Goal: Task Accomplishment & Management: Manage account settings

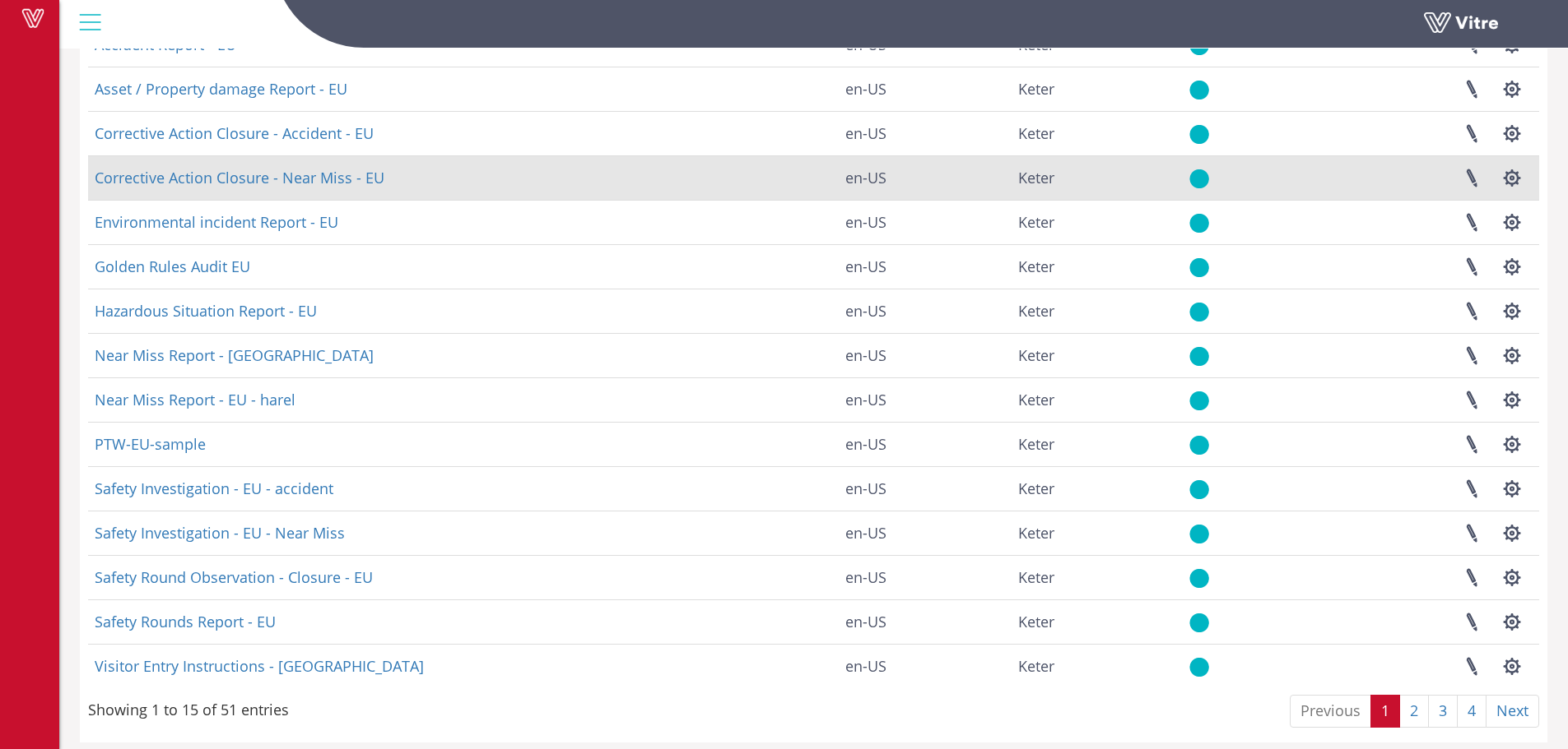
scroll to position [198, 0]
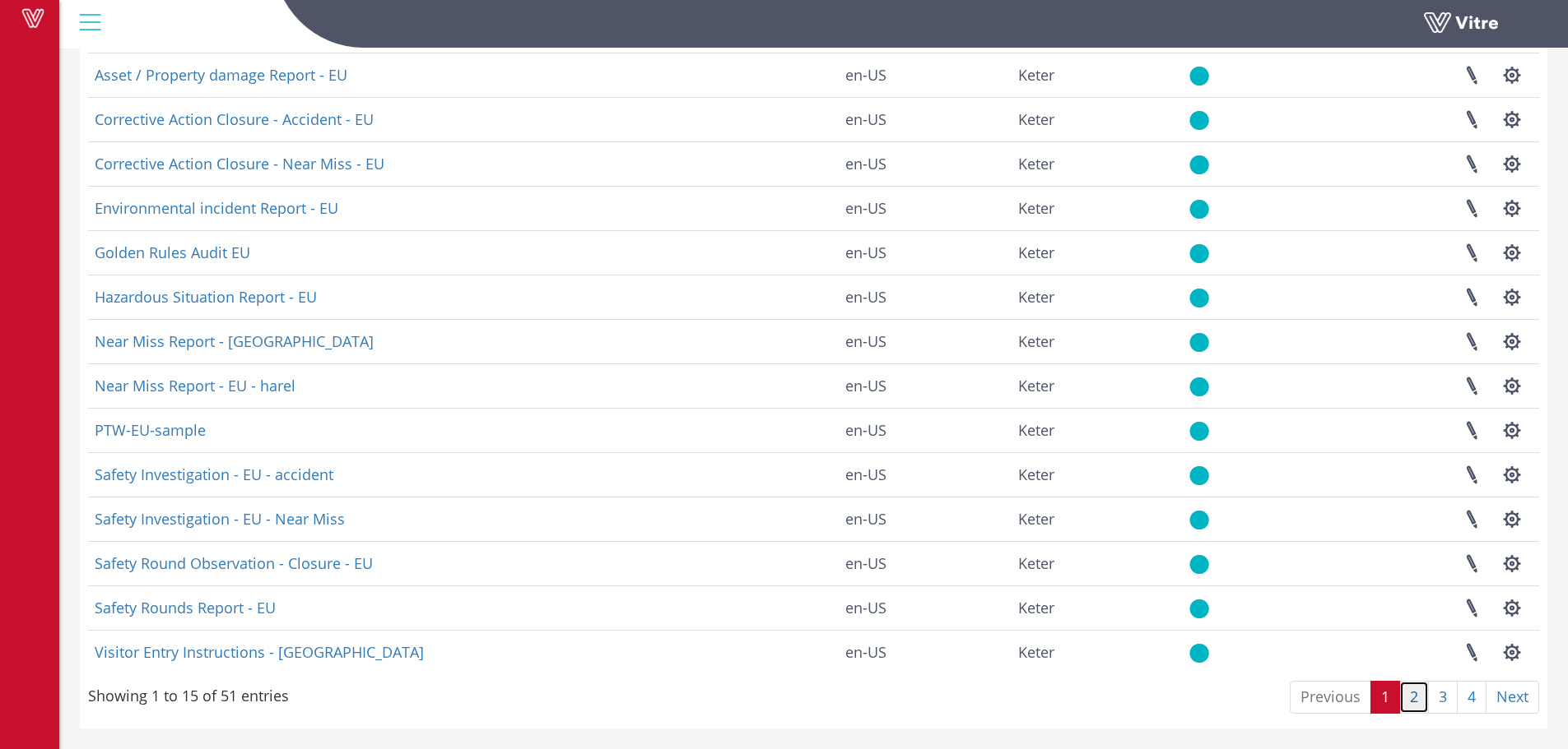
click at [1411, 707] on link "2" at bounding box center [1414, 697] width 30 height 33
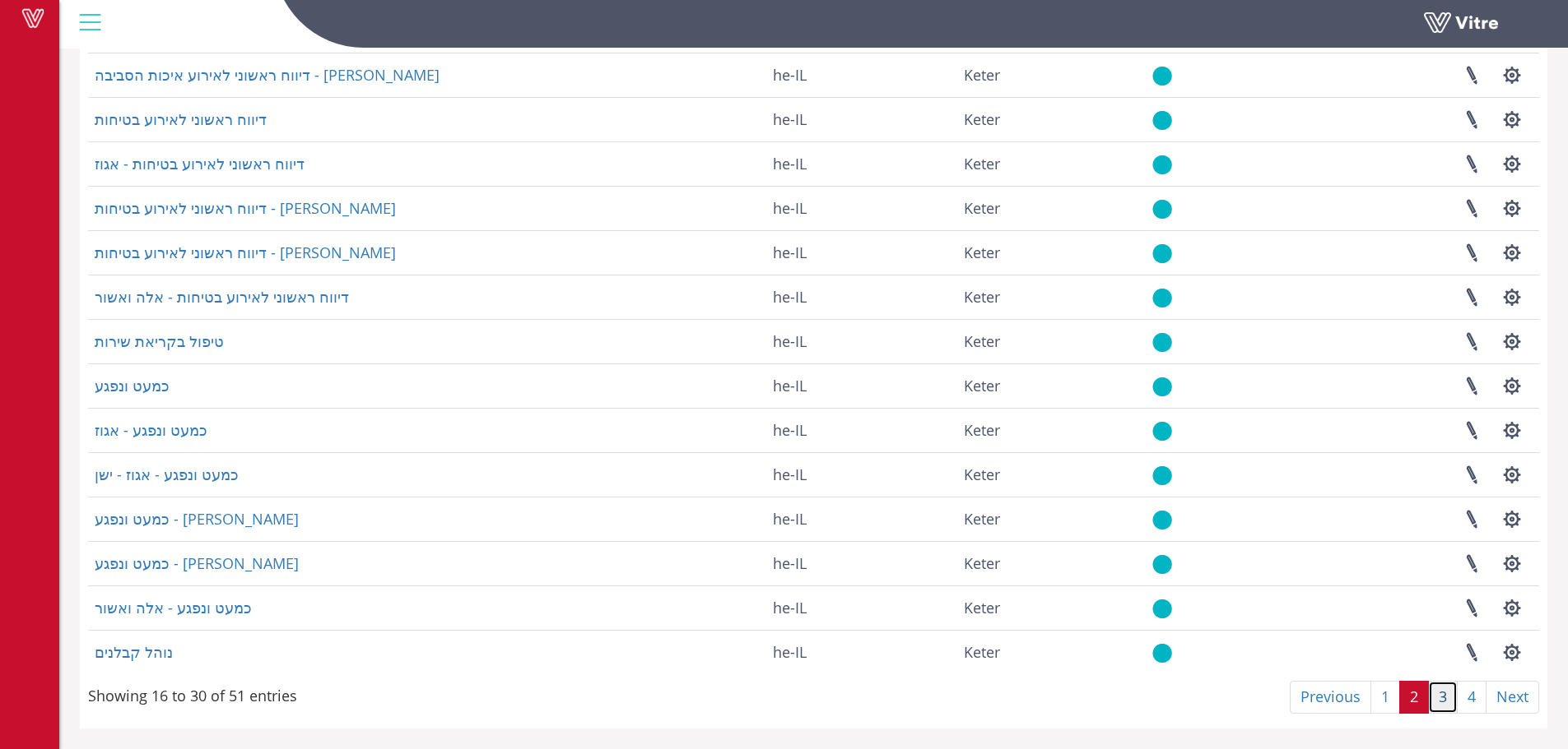
click at [1438, 703] on link "3" at bounding box center [1443, 697] width 30 height 33
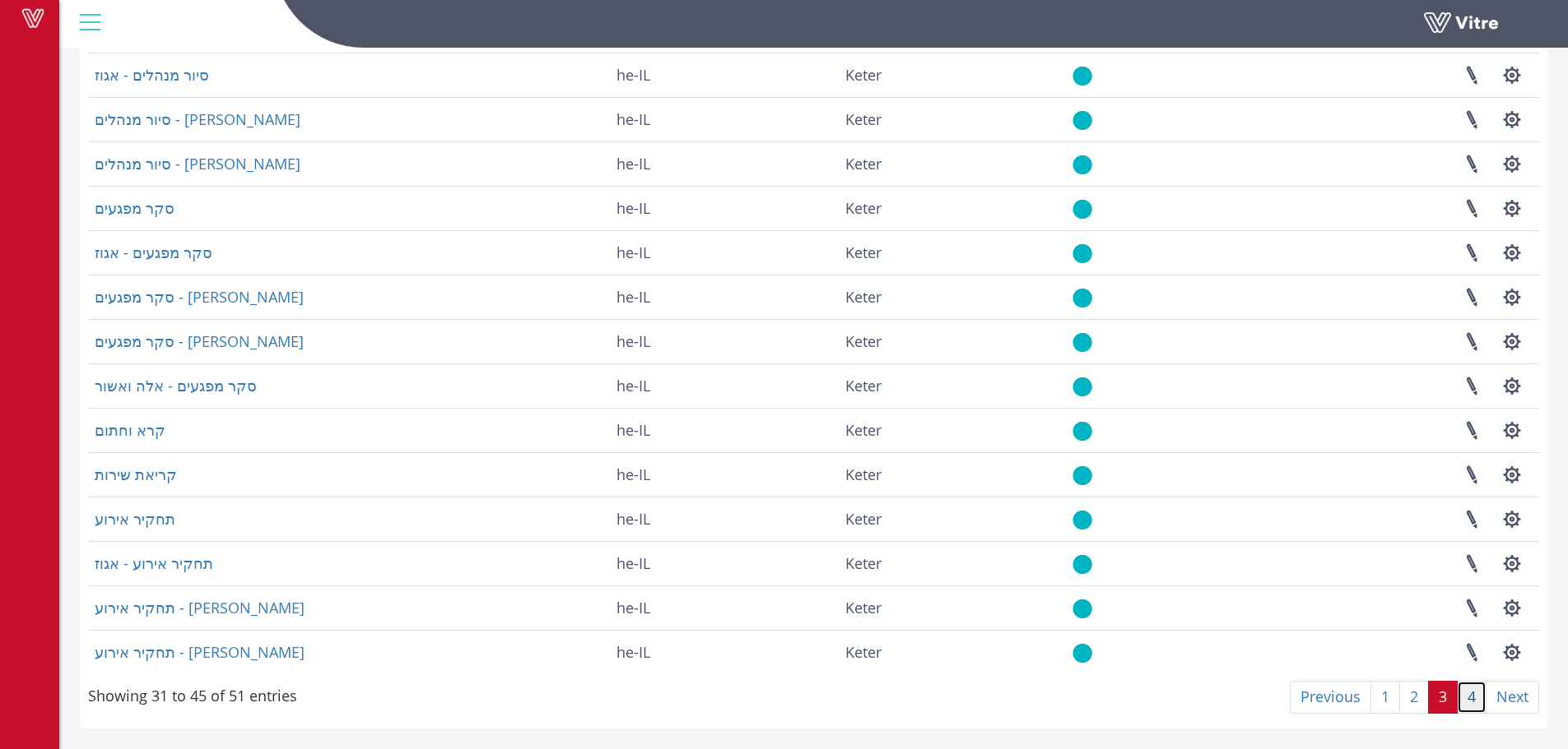
click at [1474, 704] on link "4" at bounding box center [1471, 697] width 30 height 33
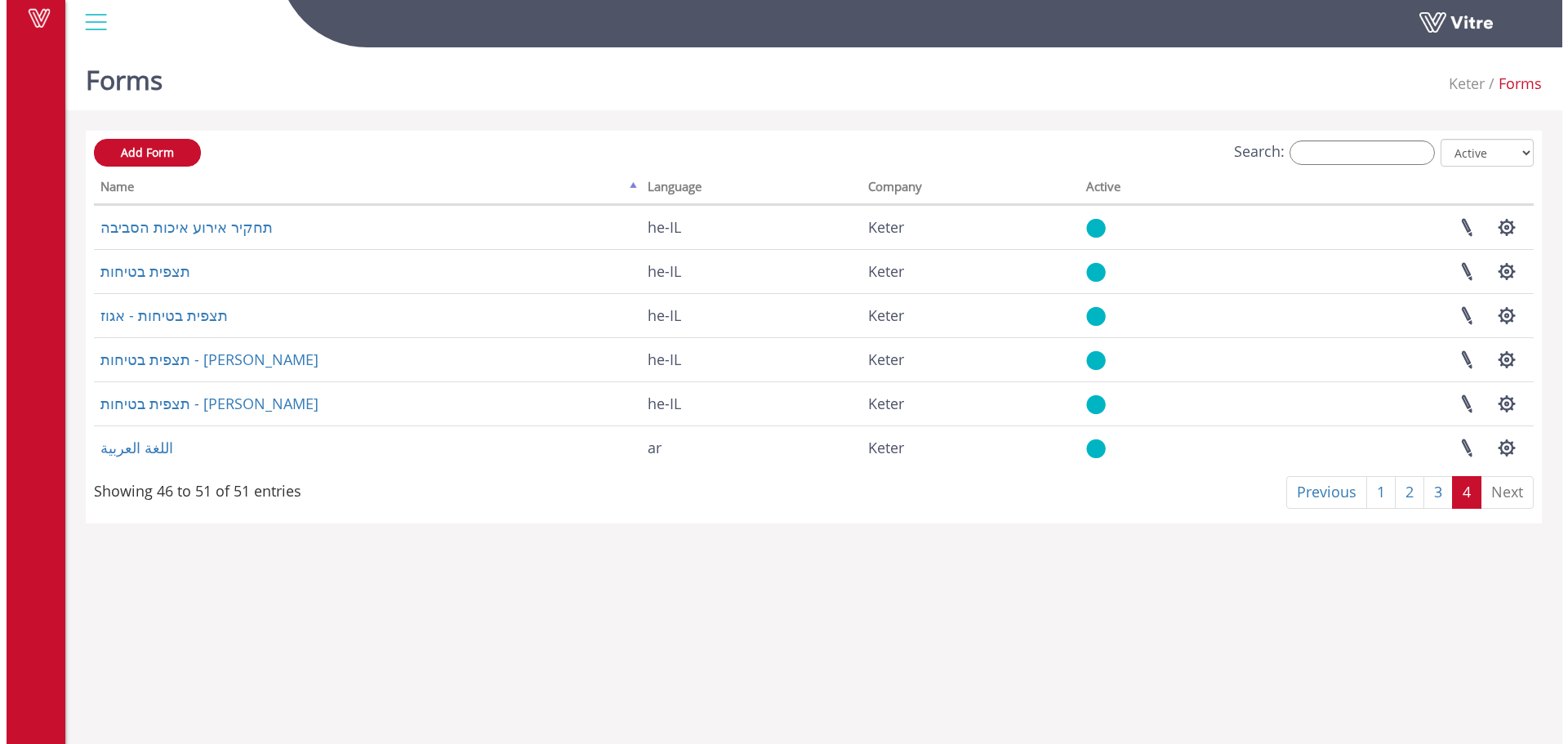
scroll to position [0, 0]
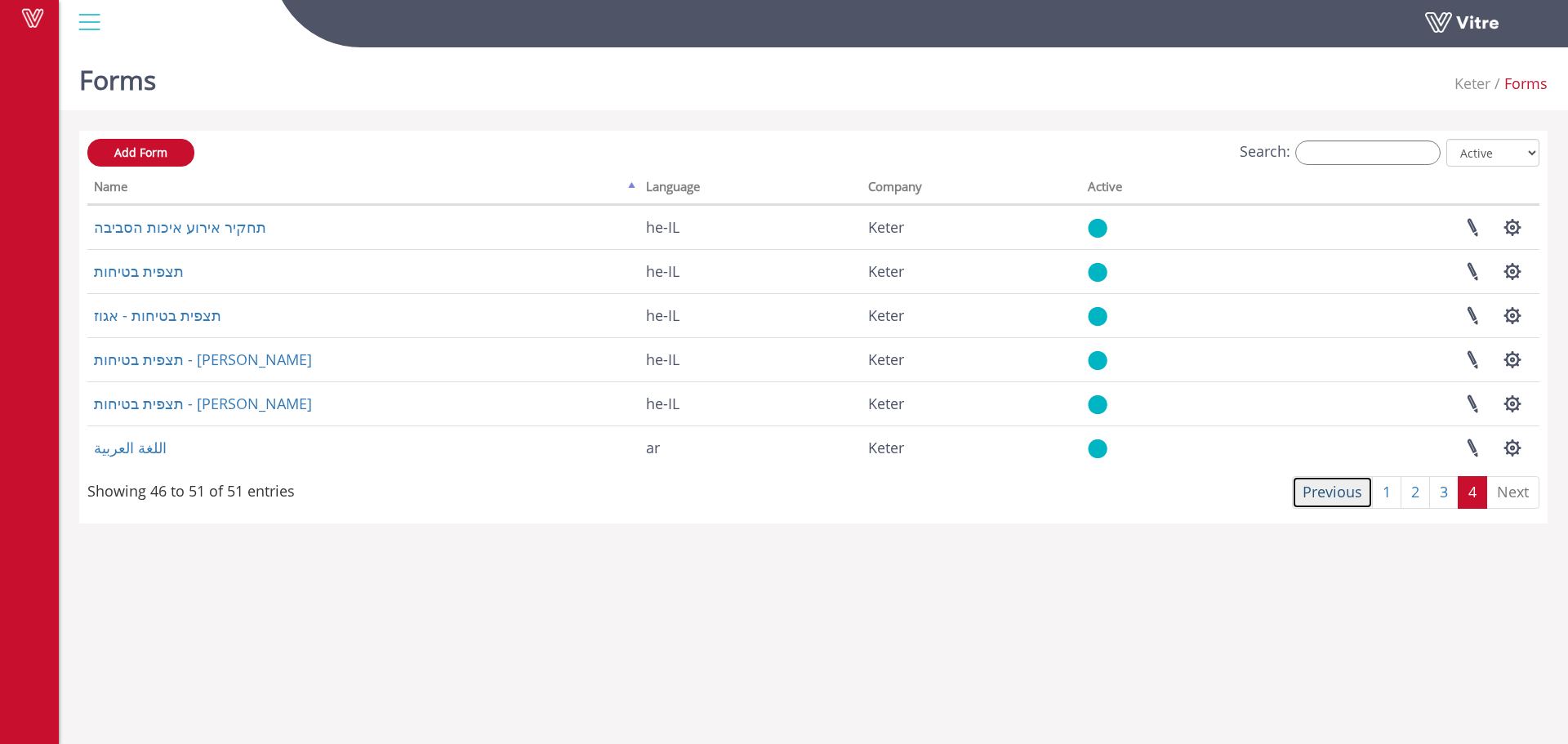
click at [1331, 487] on link "Previous" at bounding box center [1332, 493] width 81 height 33
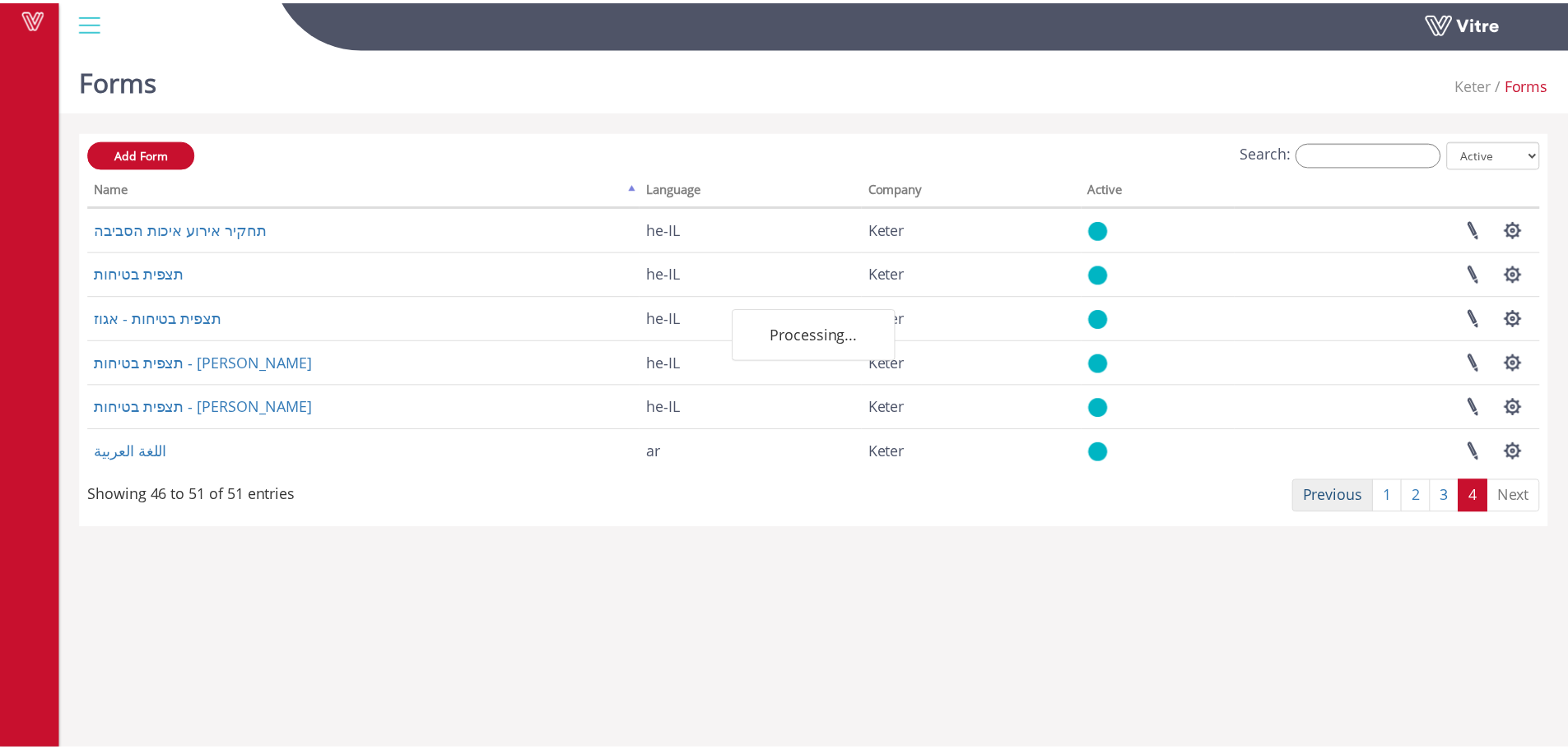
scroll to position [198, 0]
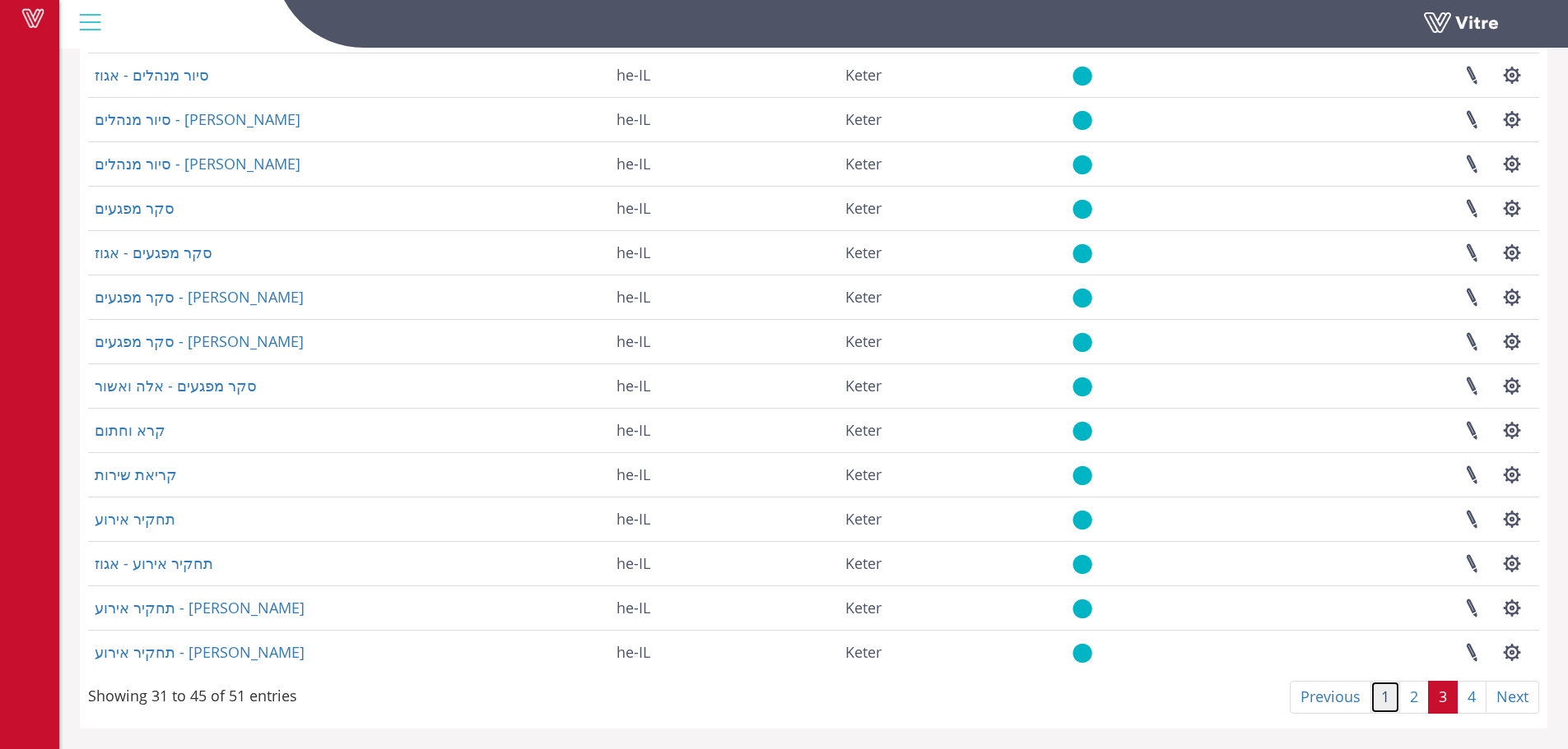
click at [1381, 695] on link "1" at bounding box center [1385, 697] width 30 height 33
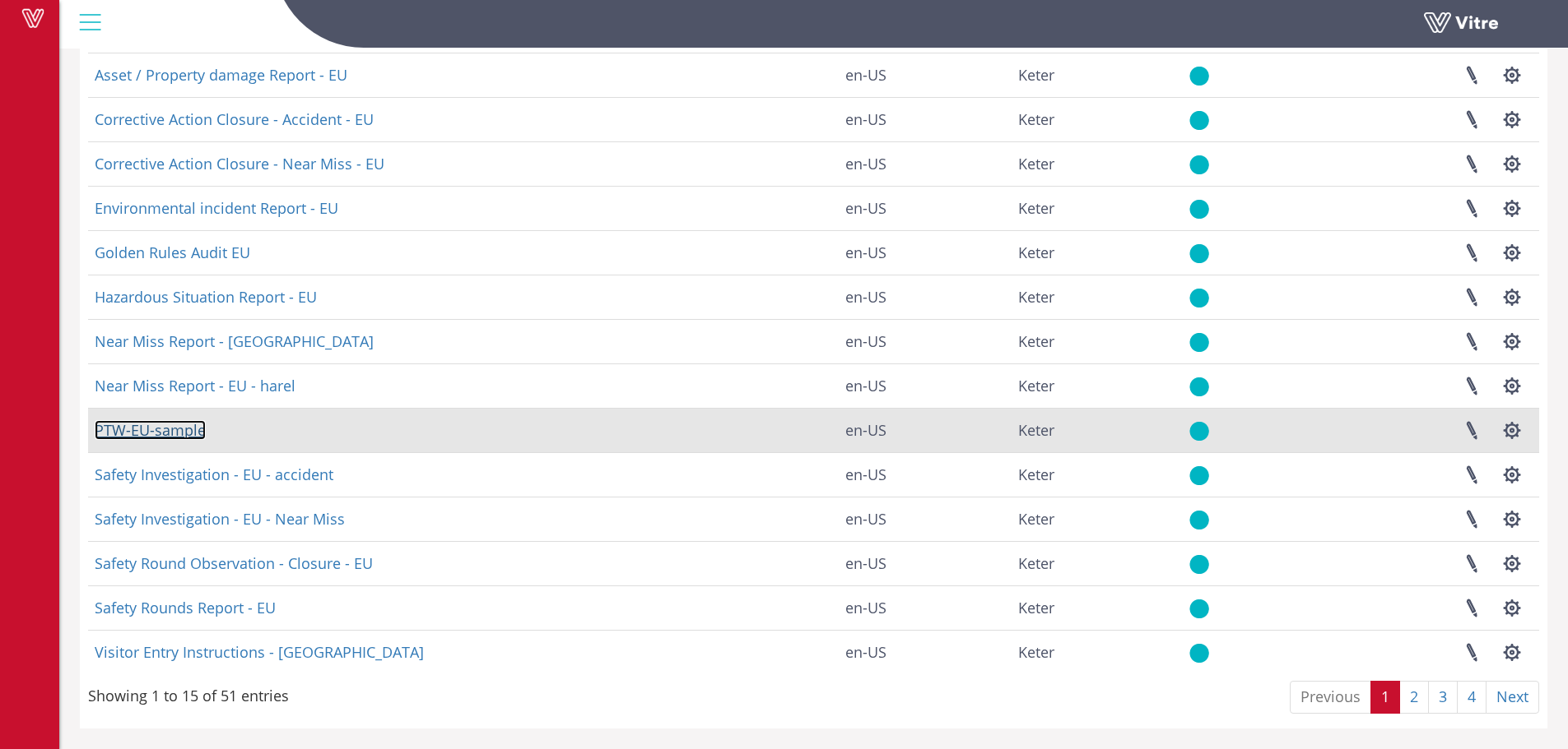
click at [154, 434] on link "PTW-EU-sample" at bounding box center [150, 430] width 111 height 20
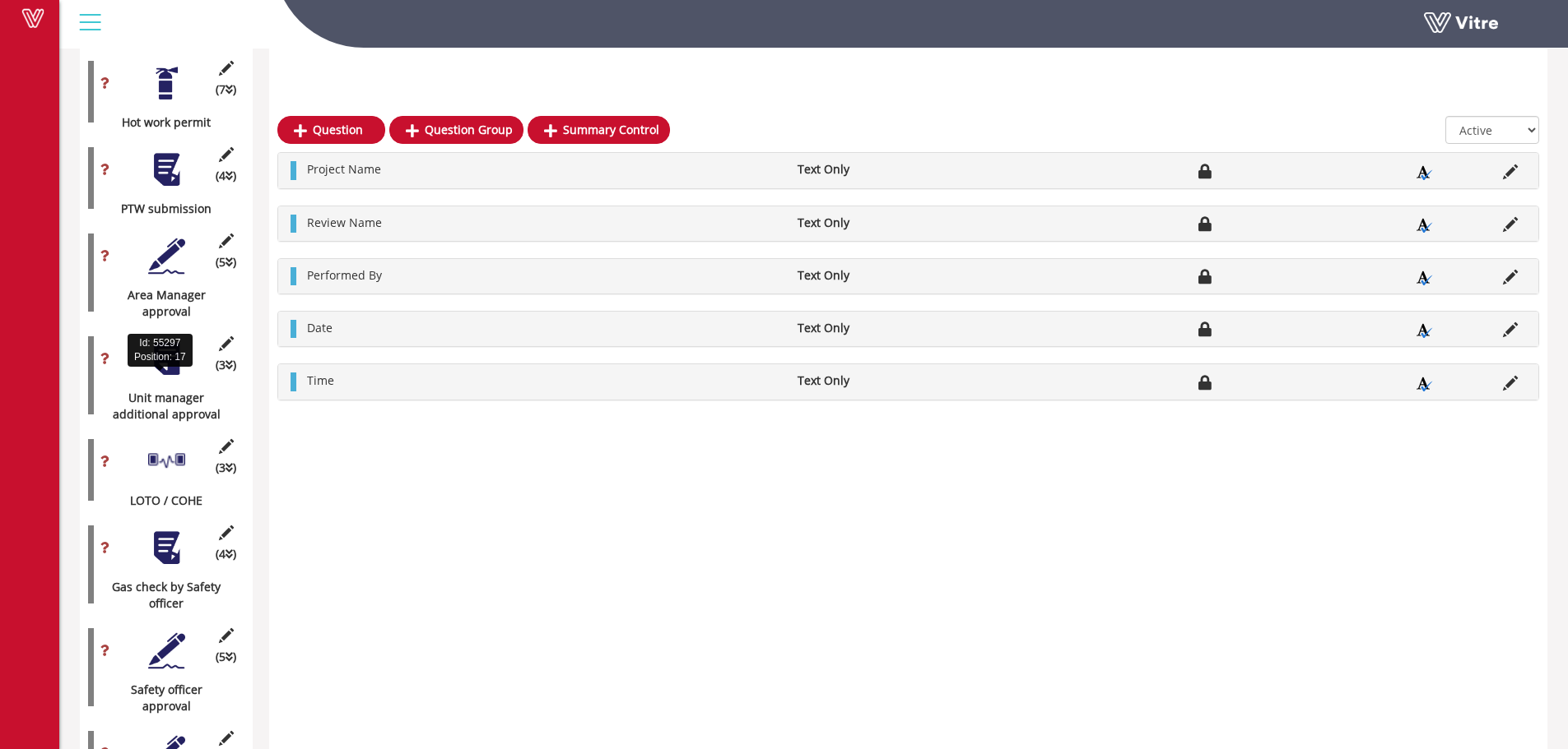
scroll to position [1398, 0]
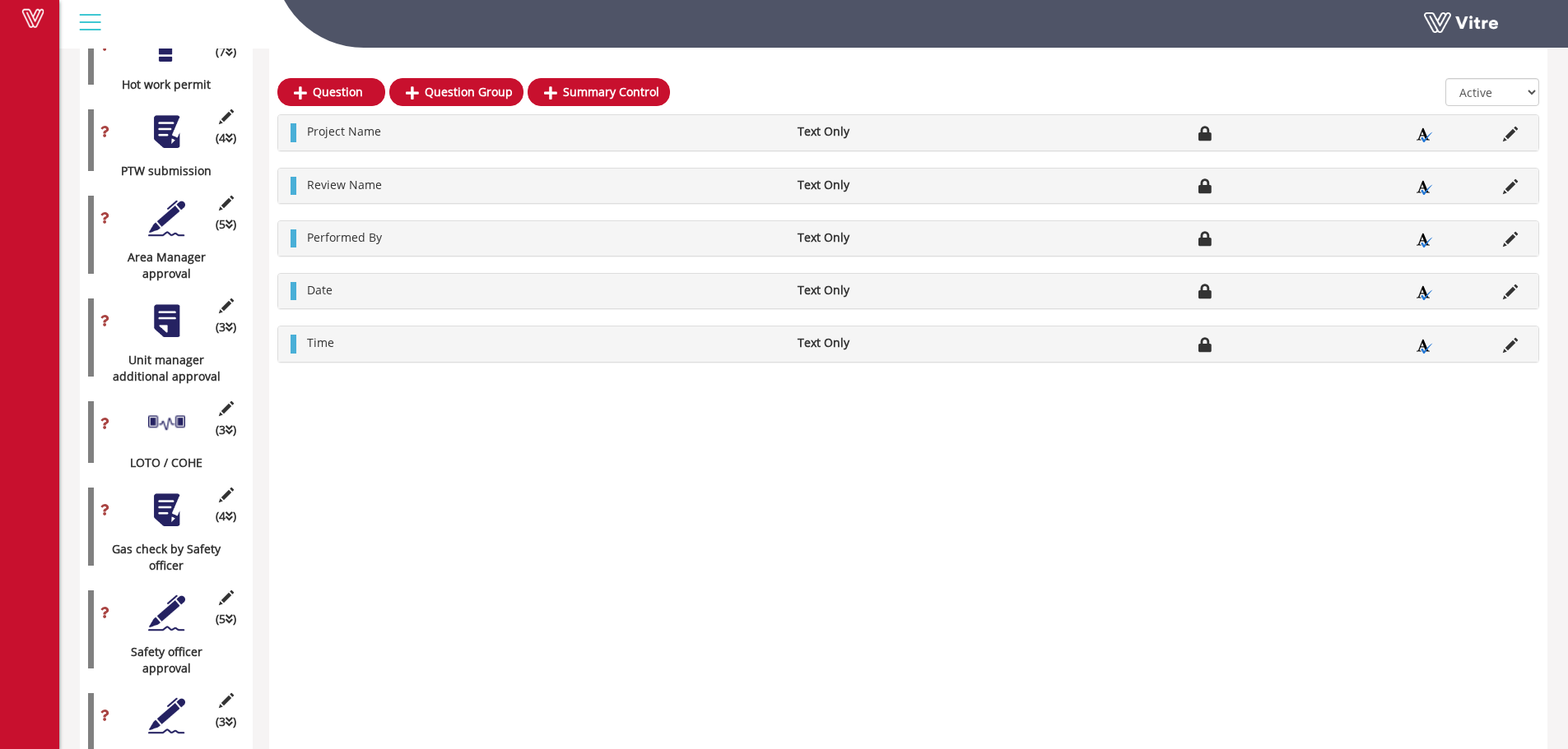
click at [171, 129] on div at bounding box center [167, 131] width 37 height 37
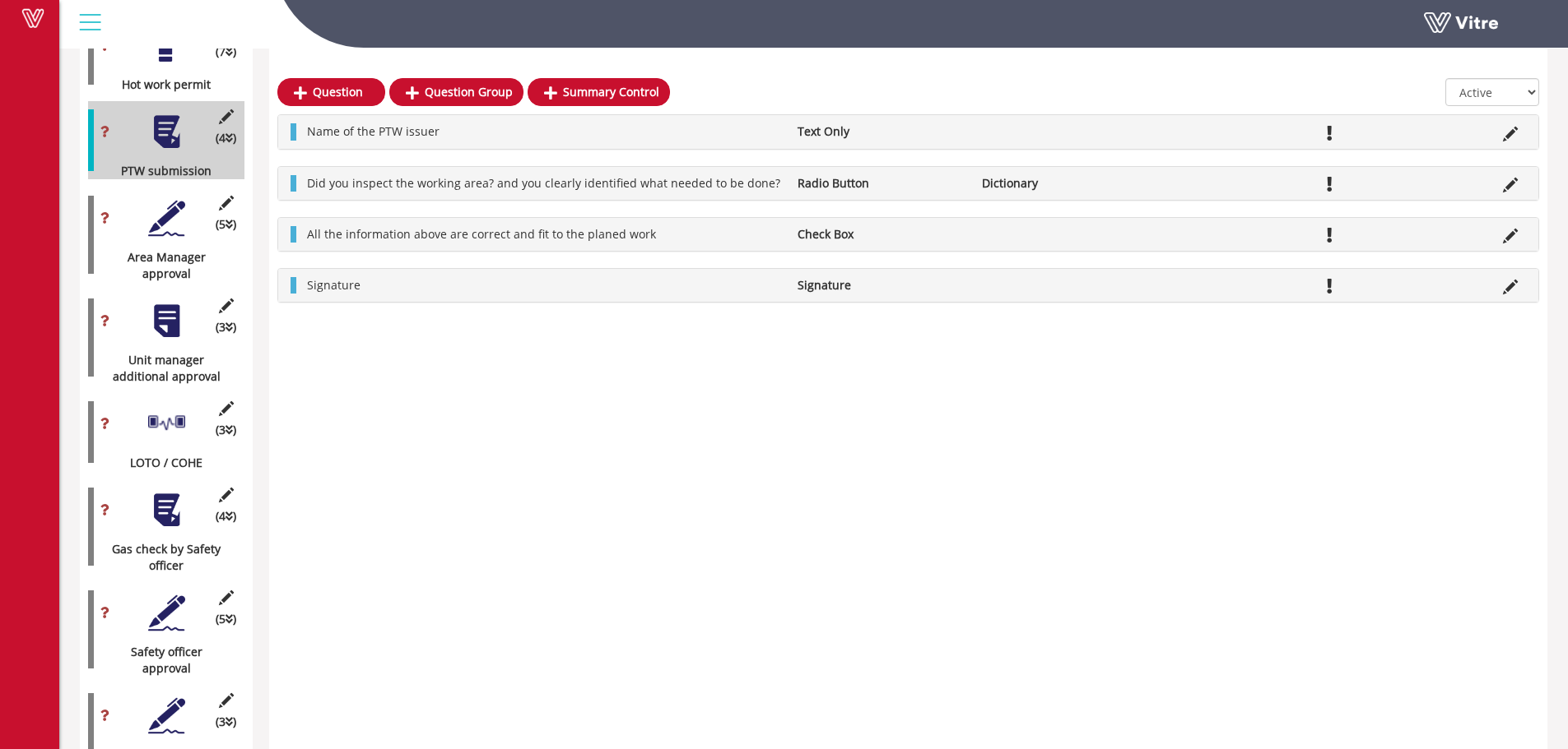
click at [160, 207] on div at bounding box center [167, 218] width 37 height 37
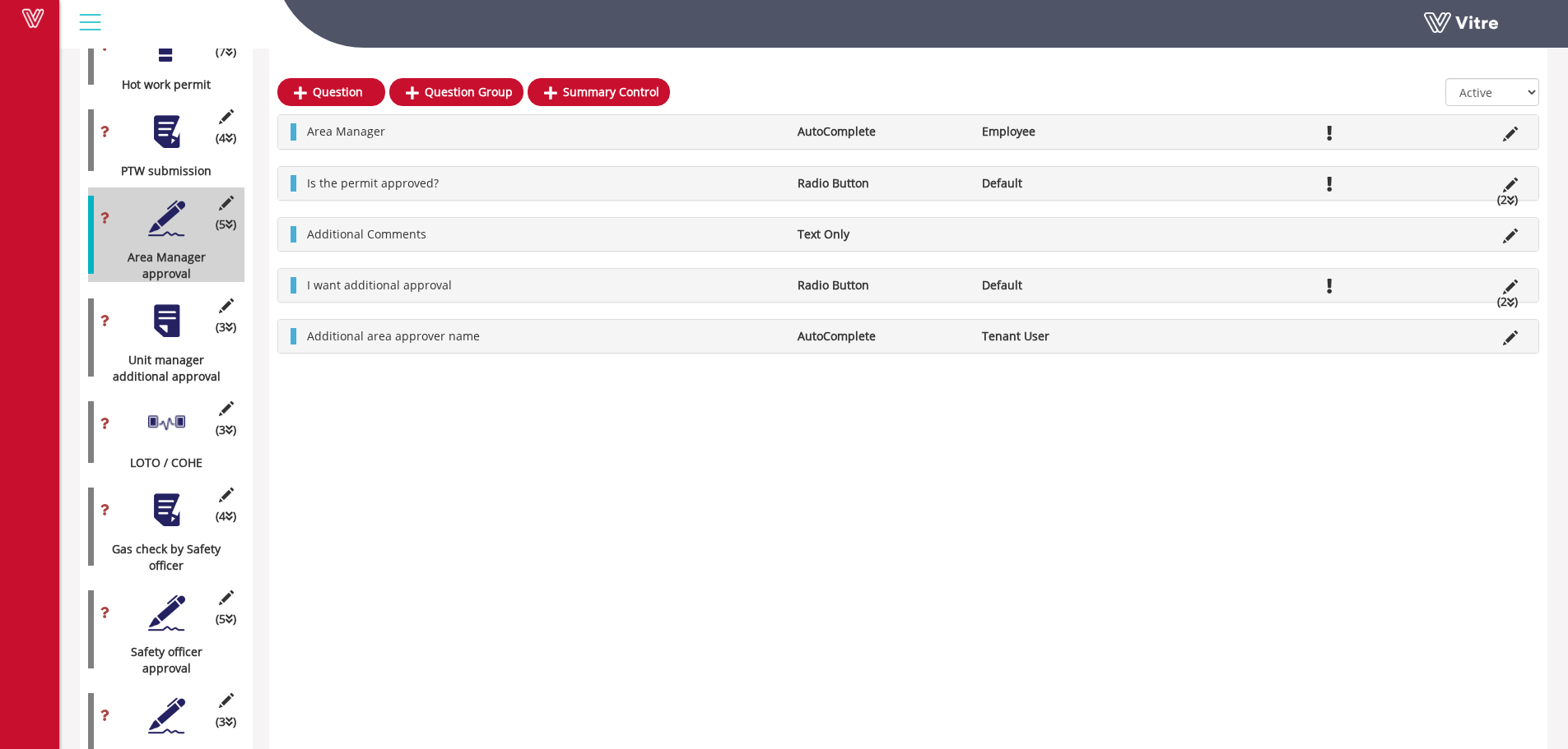
click at [163, 322] on div at bounding box center [167, 321] width 37 height 37
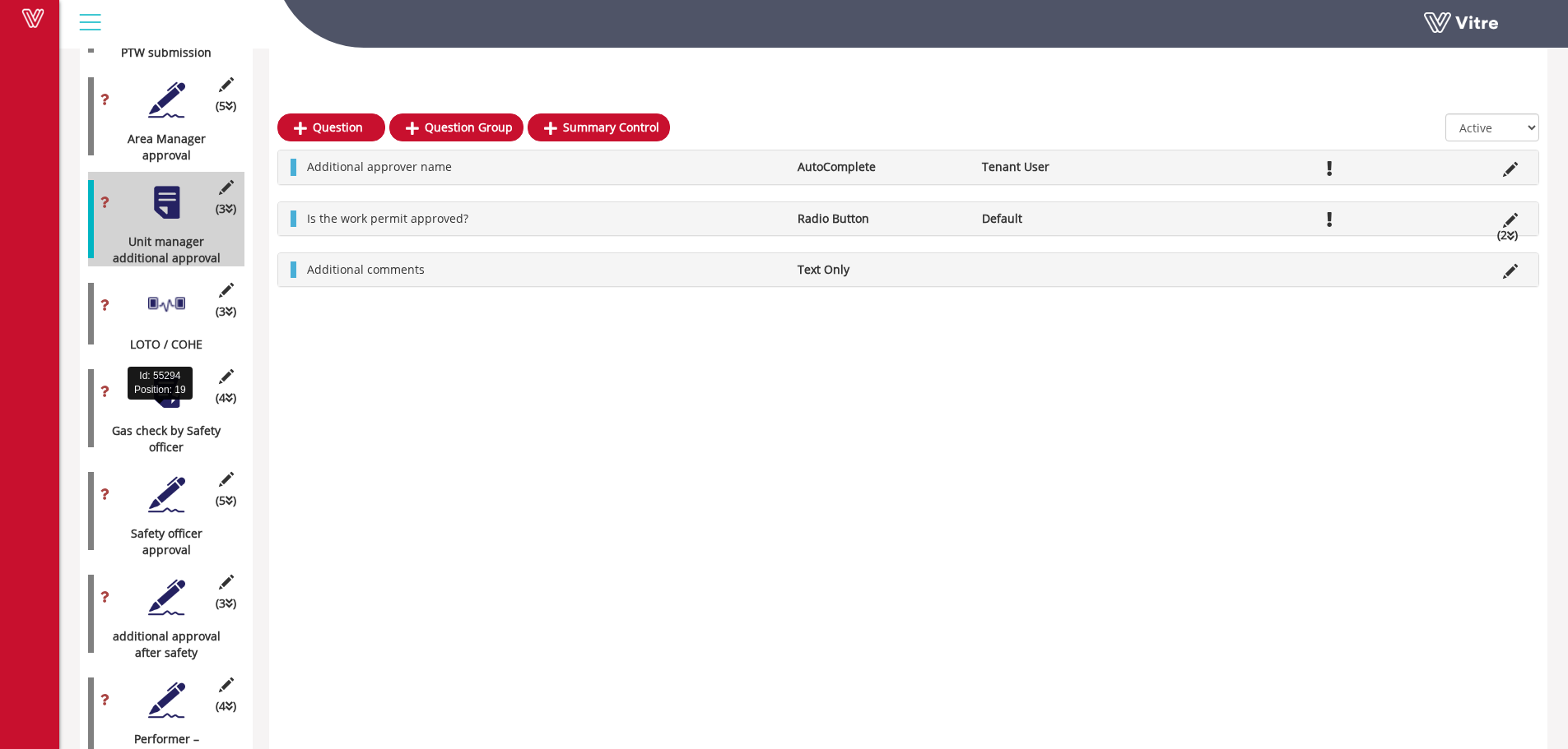
scroll to position [1552, 0]
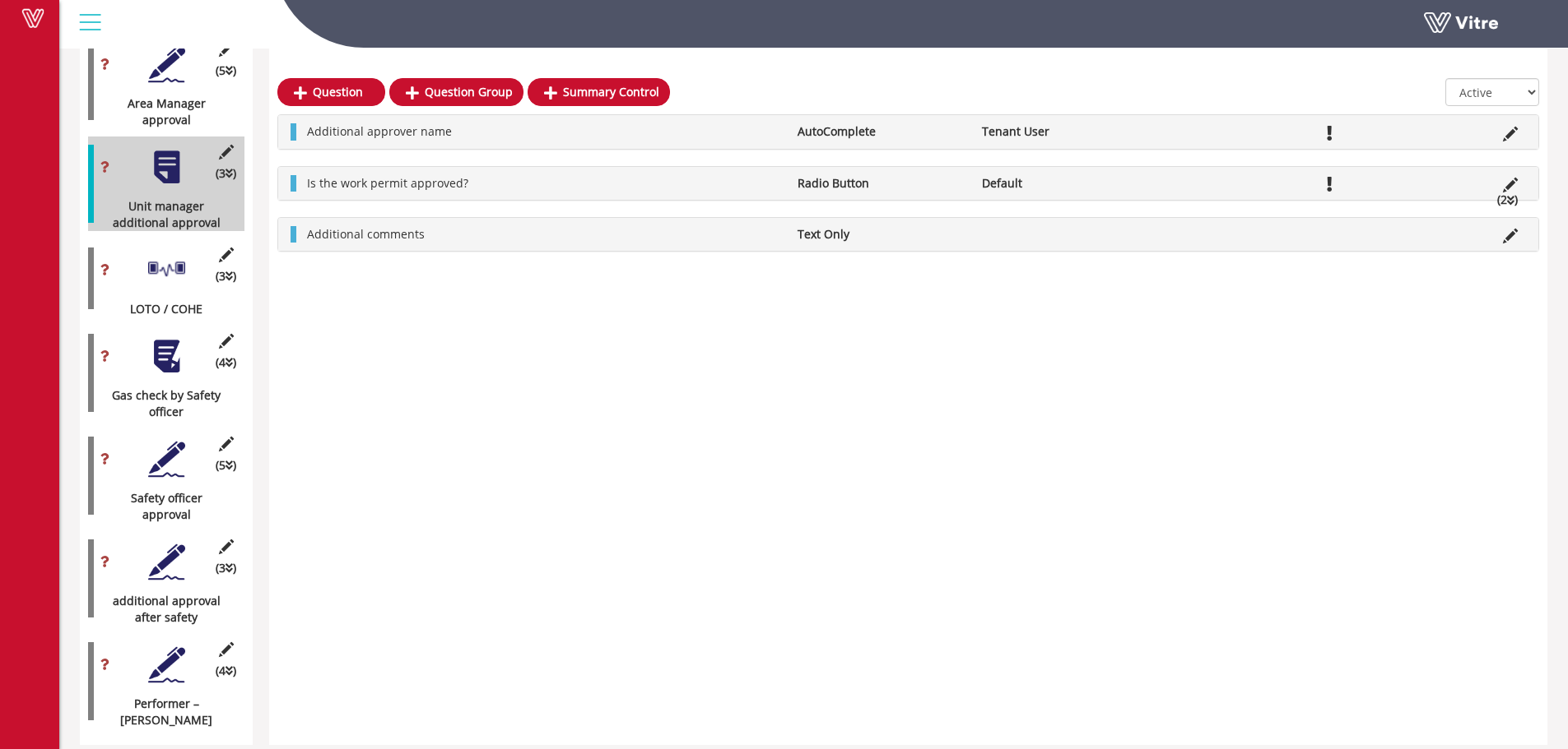
click at [167, 448] on div at bounding box center [167, 459] width 37 height 37
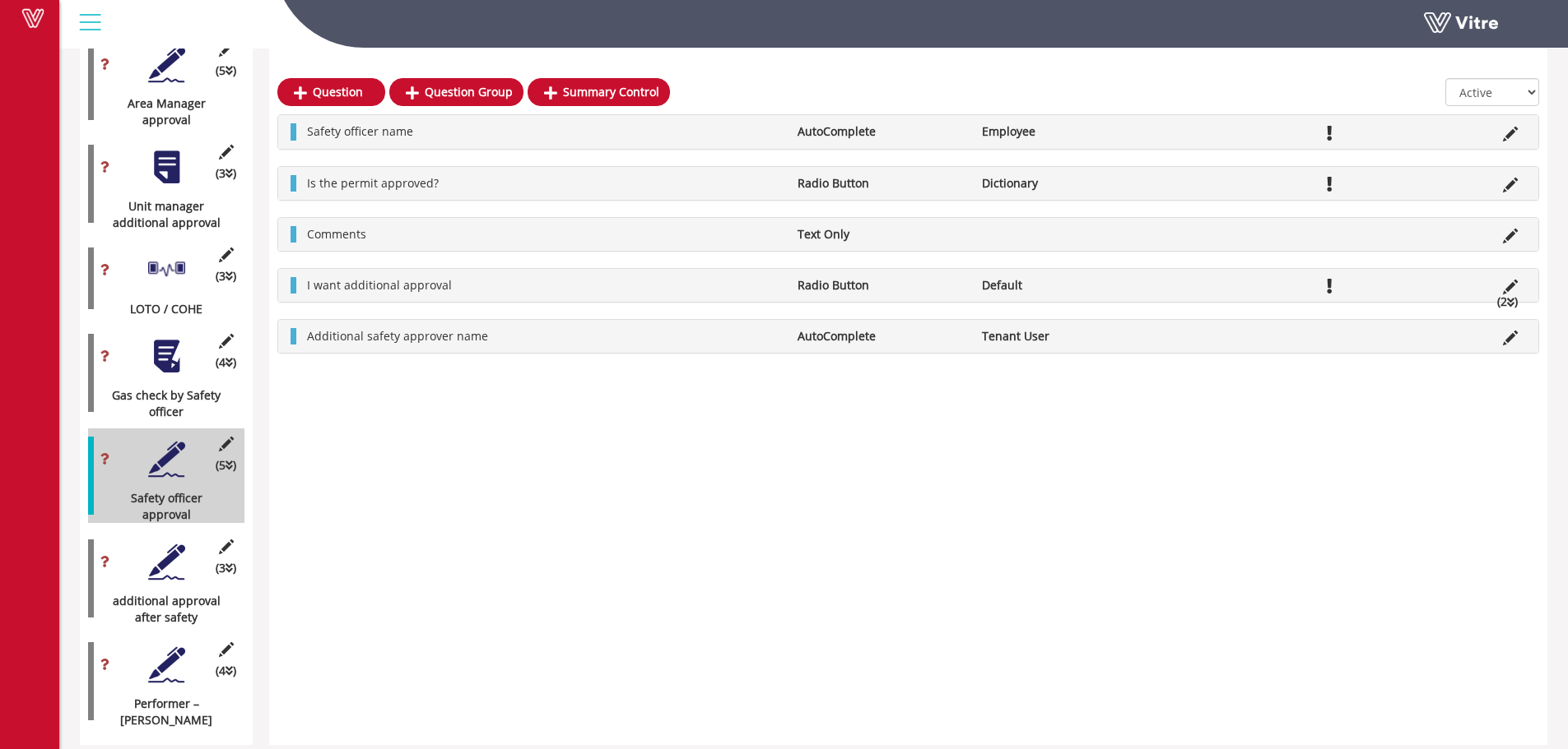
click at [165, 543] on div at bounding box center [167, 562] width 37 height 37
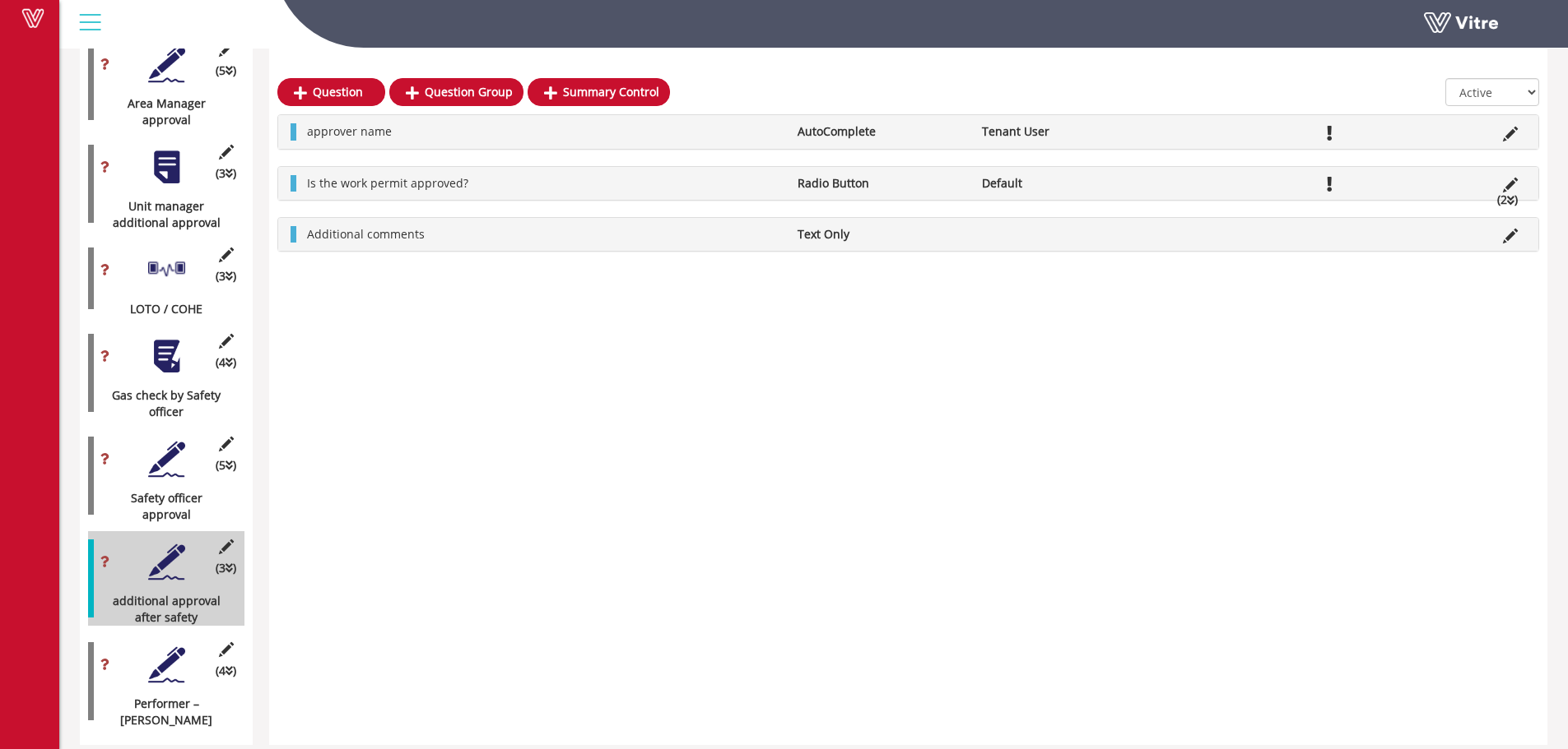
click at [167, 660] on div at bounding box center [167, 665] width 37 height 37
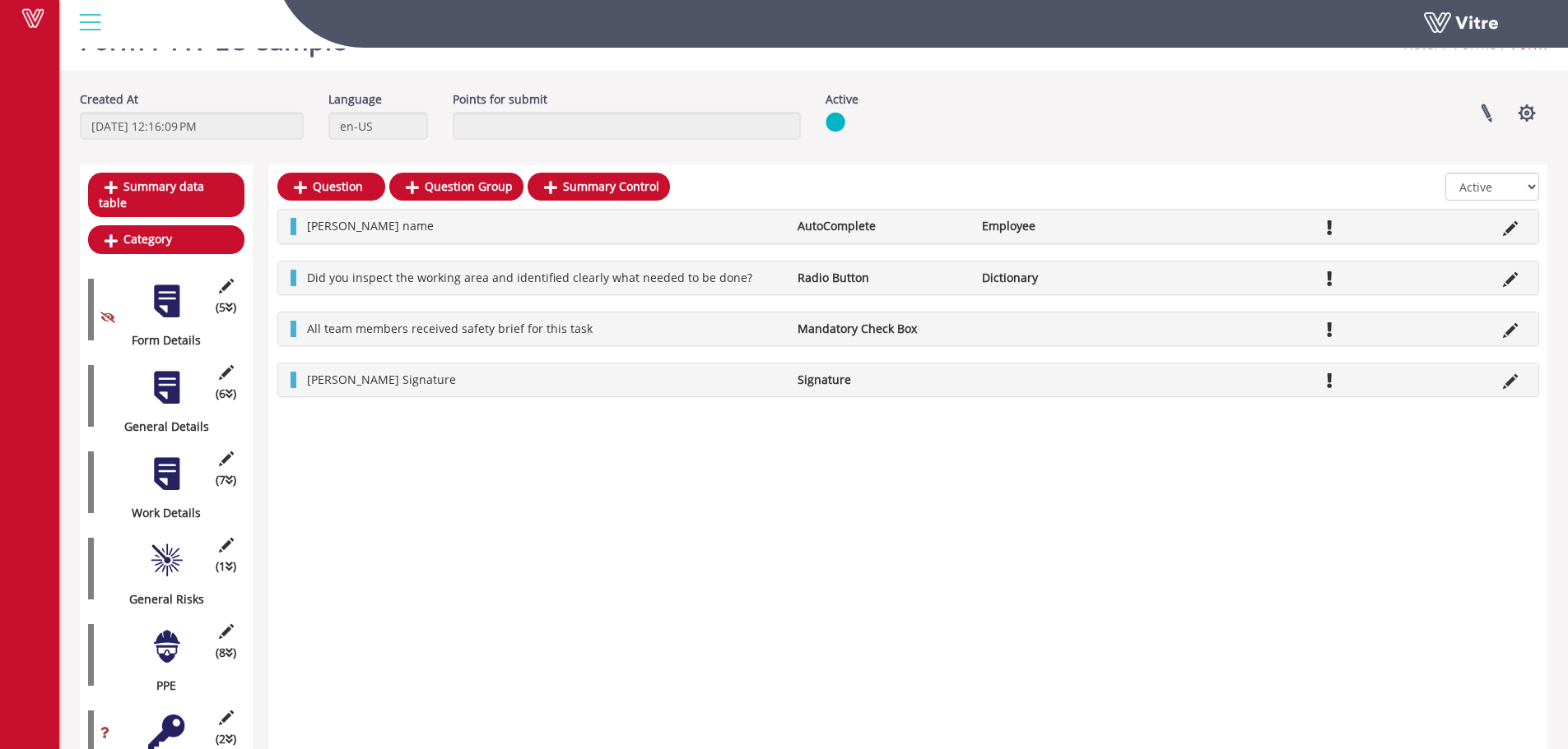
scroll to position [0, 0]
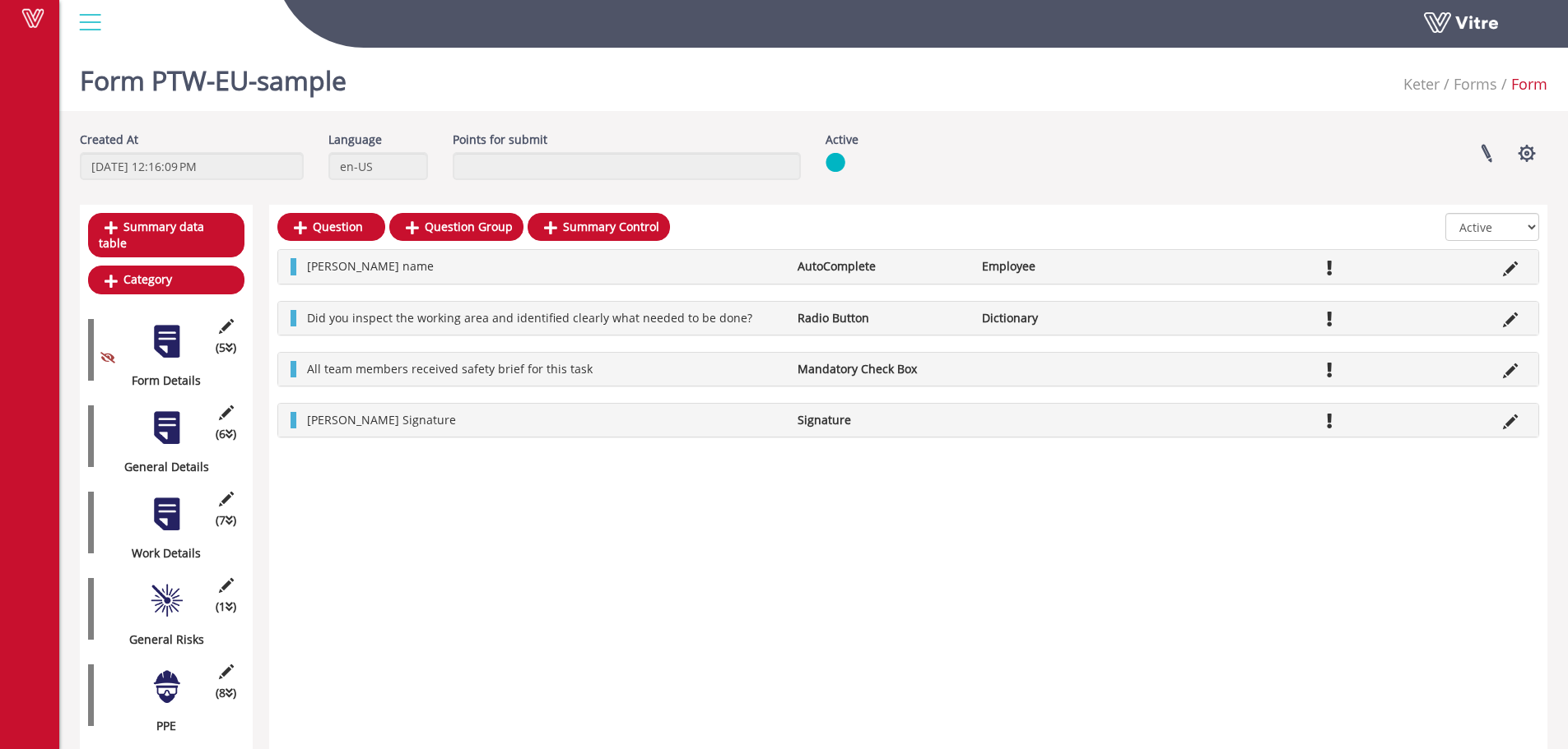
click at [174, 415] on div at bounding box center [167, 428] width 37 height 37
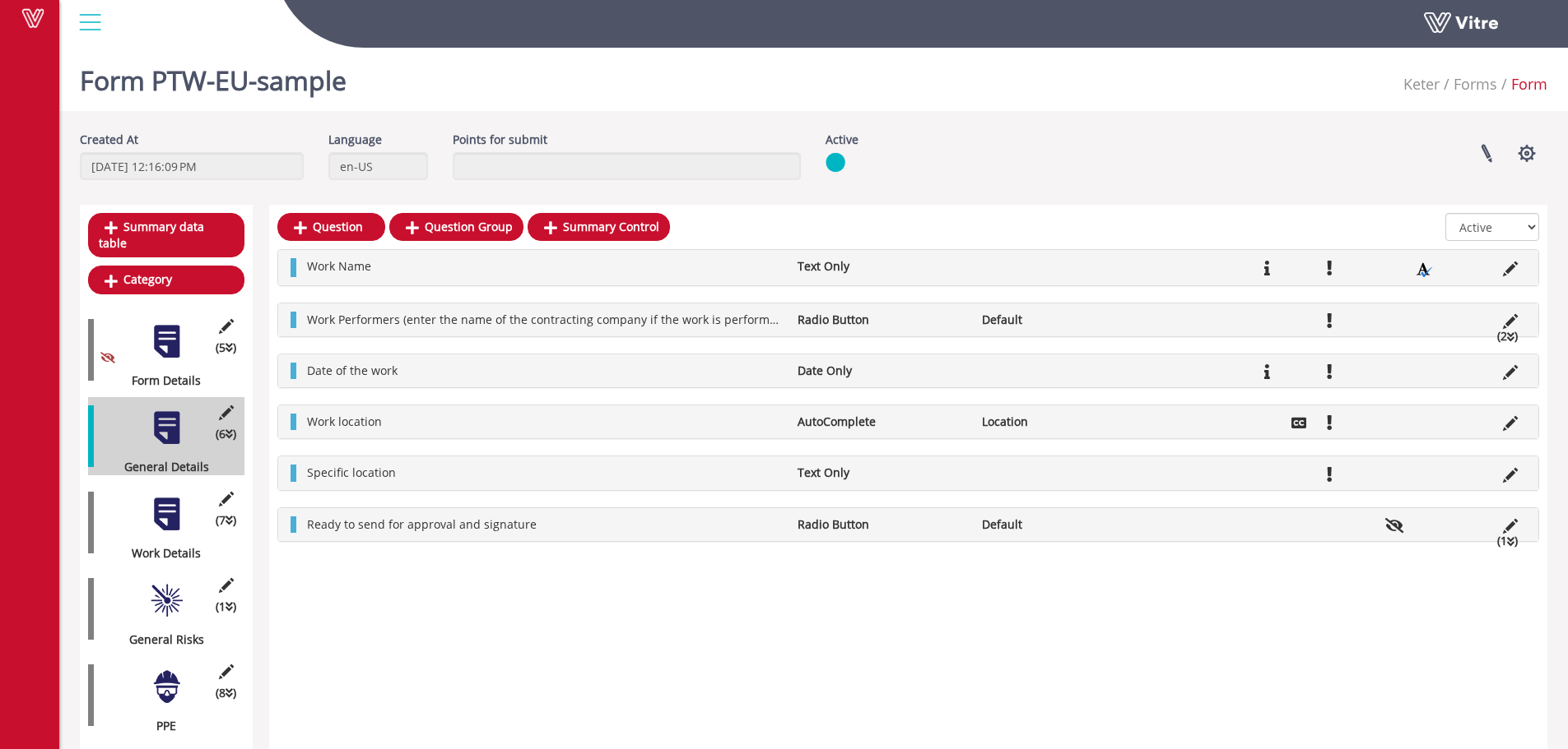
click at [169, 517] on div "(7 ) Work Details" at bounding box center [167, 523] width 157 height 78
click at [171, 497] on div at bounding box center [167, 514] width 37 height 37
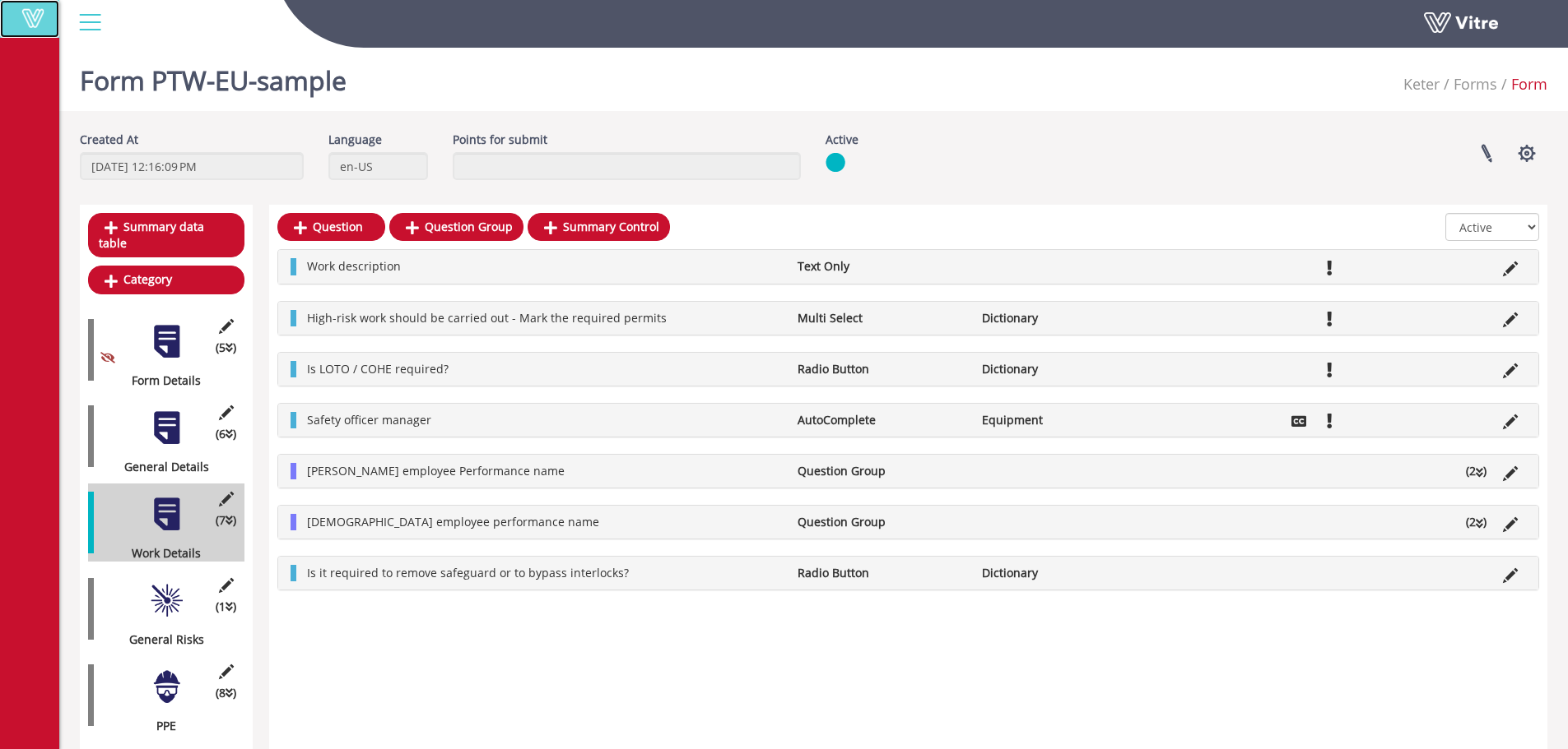
click at [36, 17] on span at bounding box center [32, 18] width 41 height 20
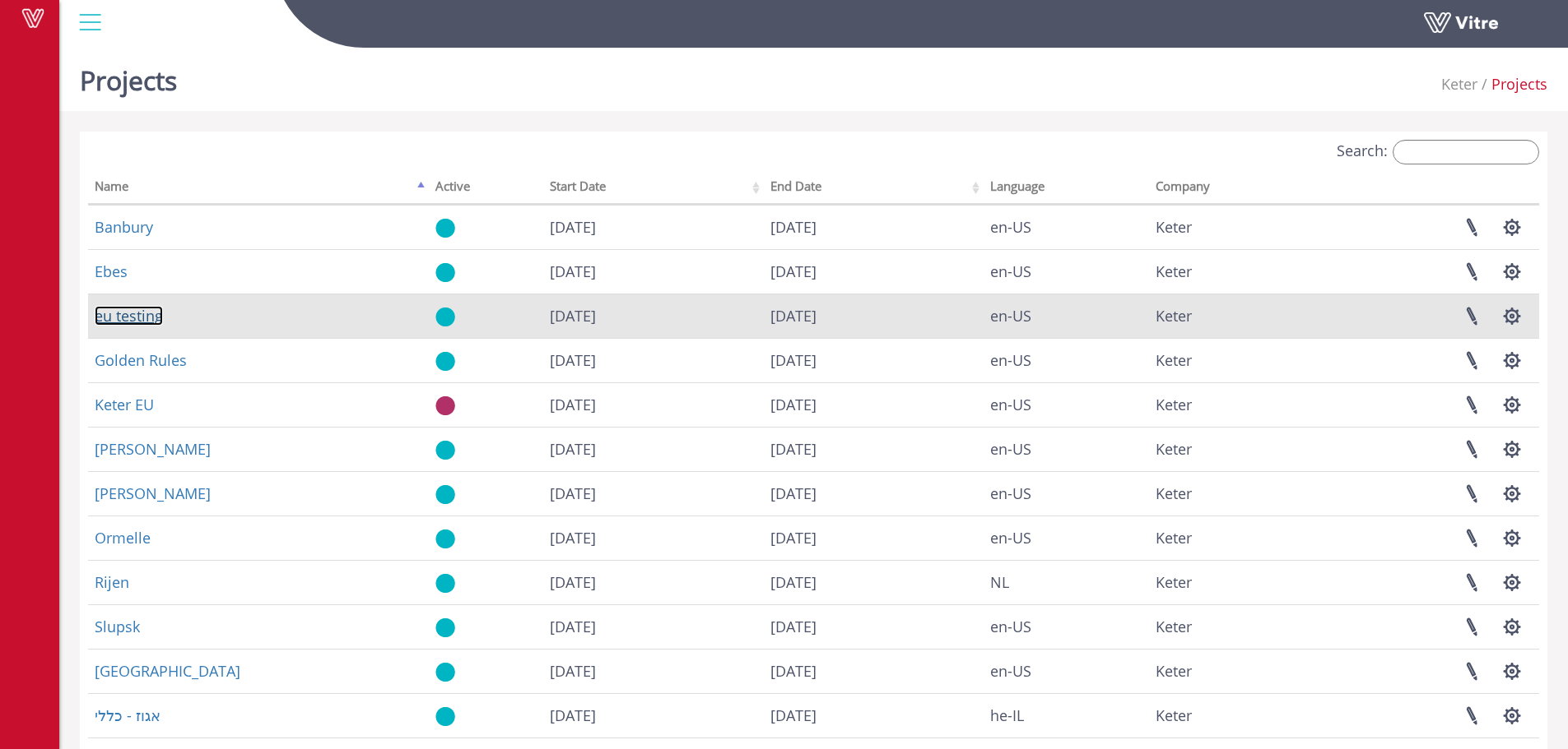
click at [136, 316] on link "eu testing" at bounding box center [129, 316] width 68 height 20
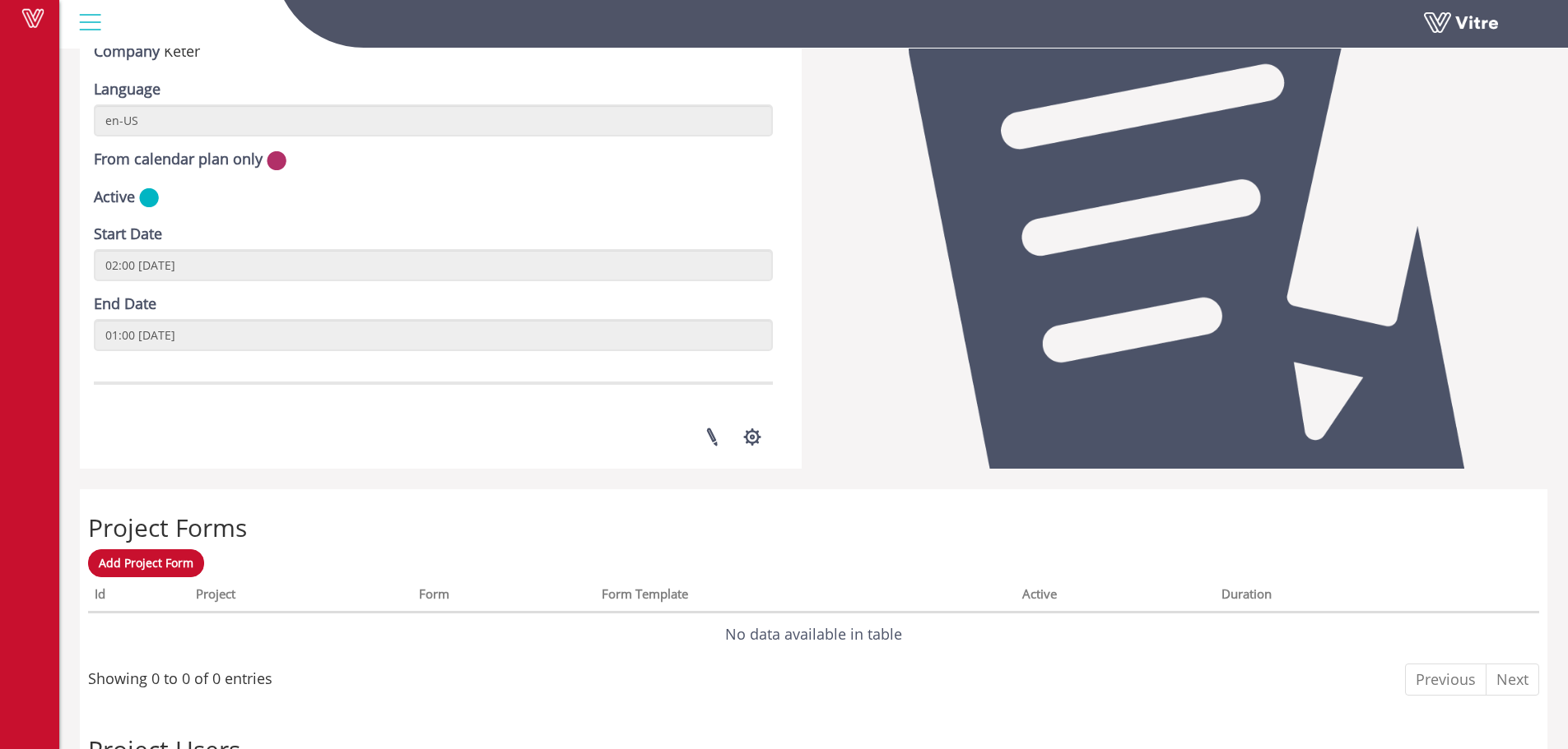
scroll to position [494, 0]
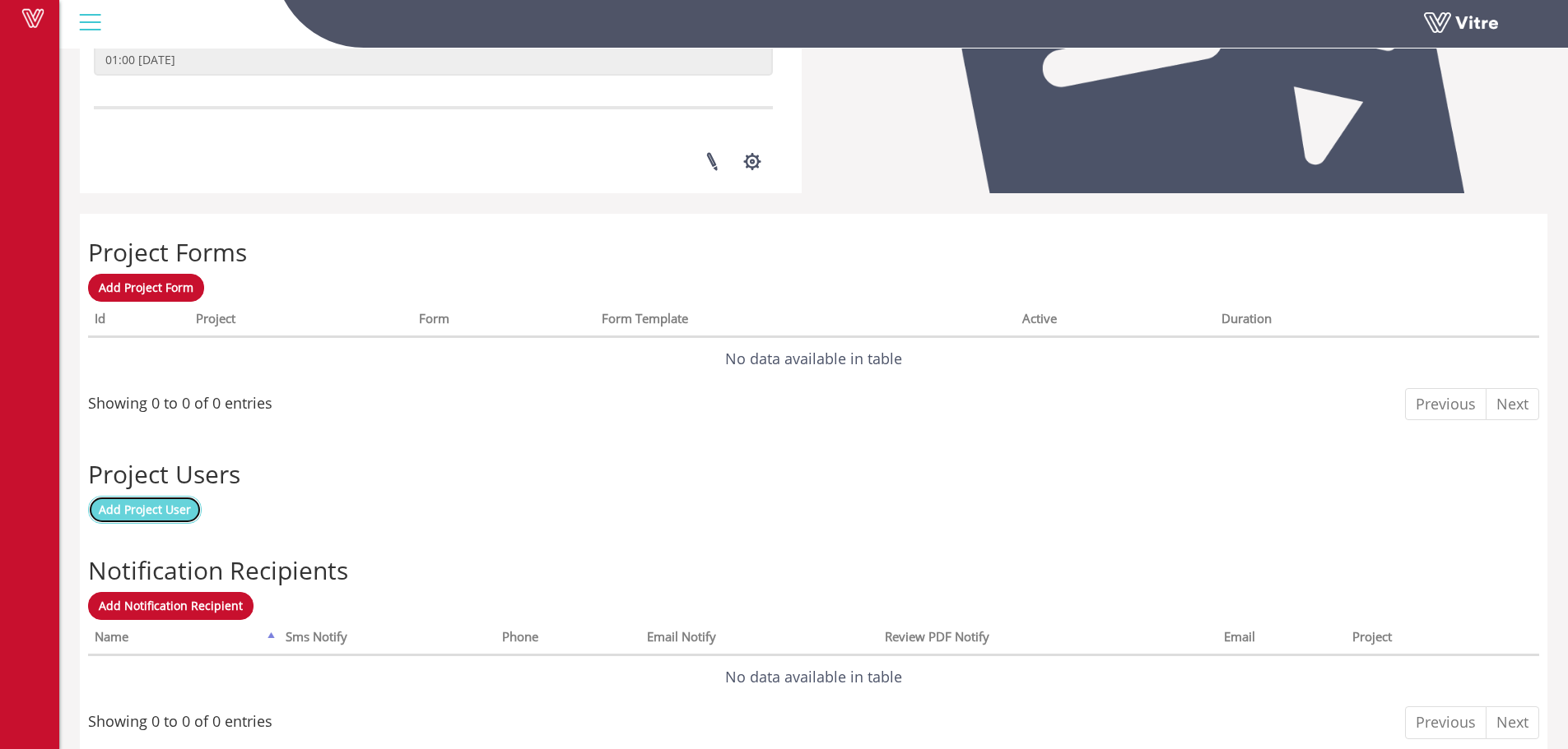
click at [159, 515] on span "Add Project User" at bounding box center [145, 509] width 92 height 16
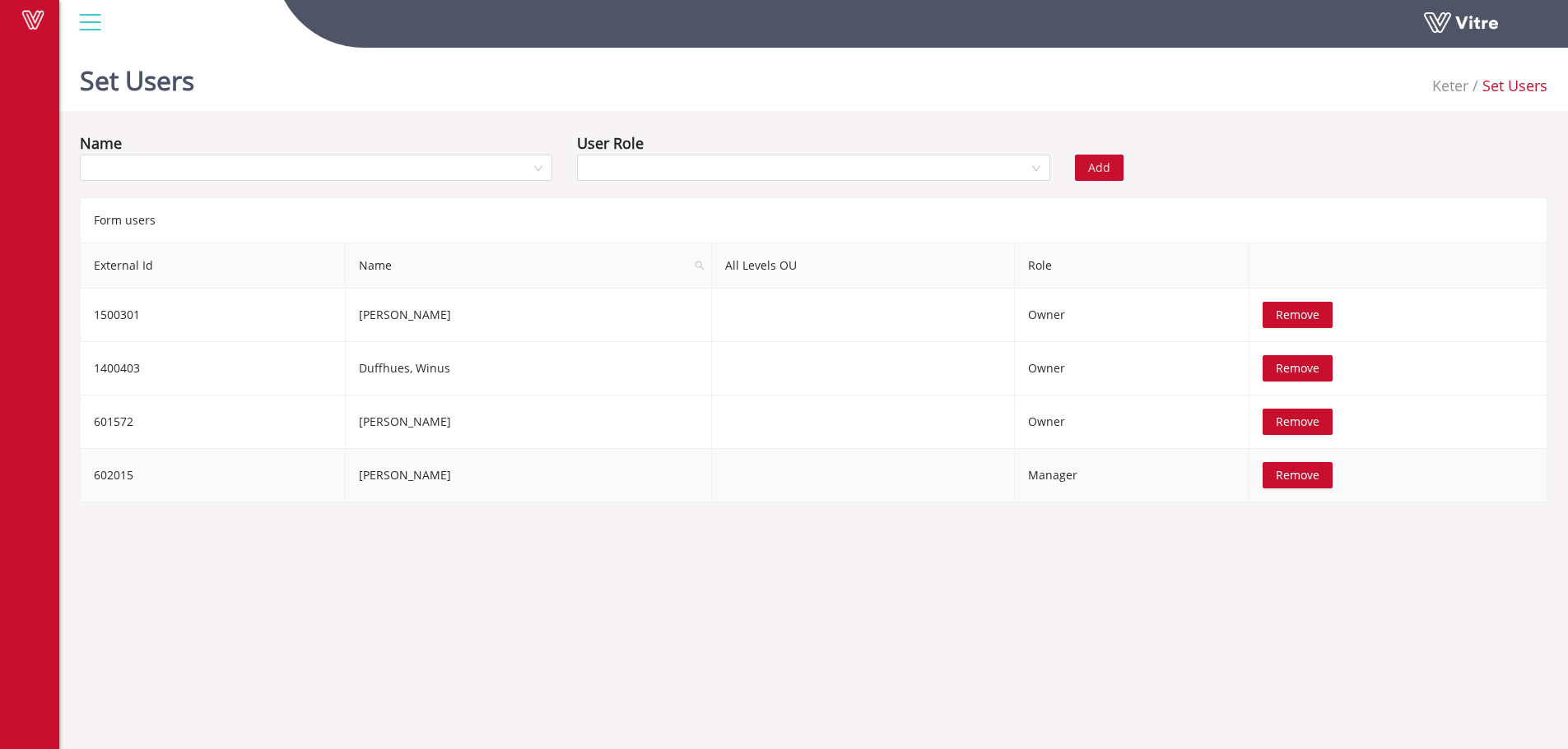
click at [1305, 476] on span "Remove" at bounding box center [1297, 475] width 43 height 18
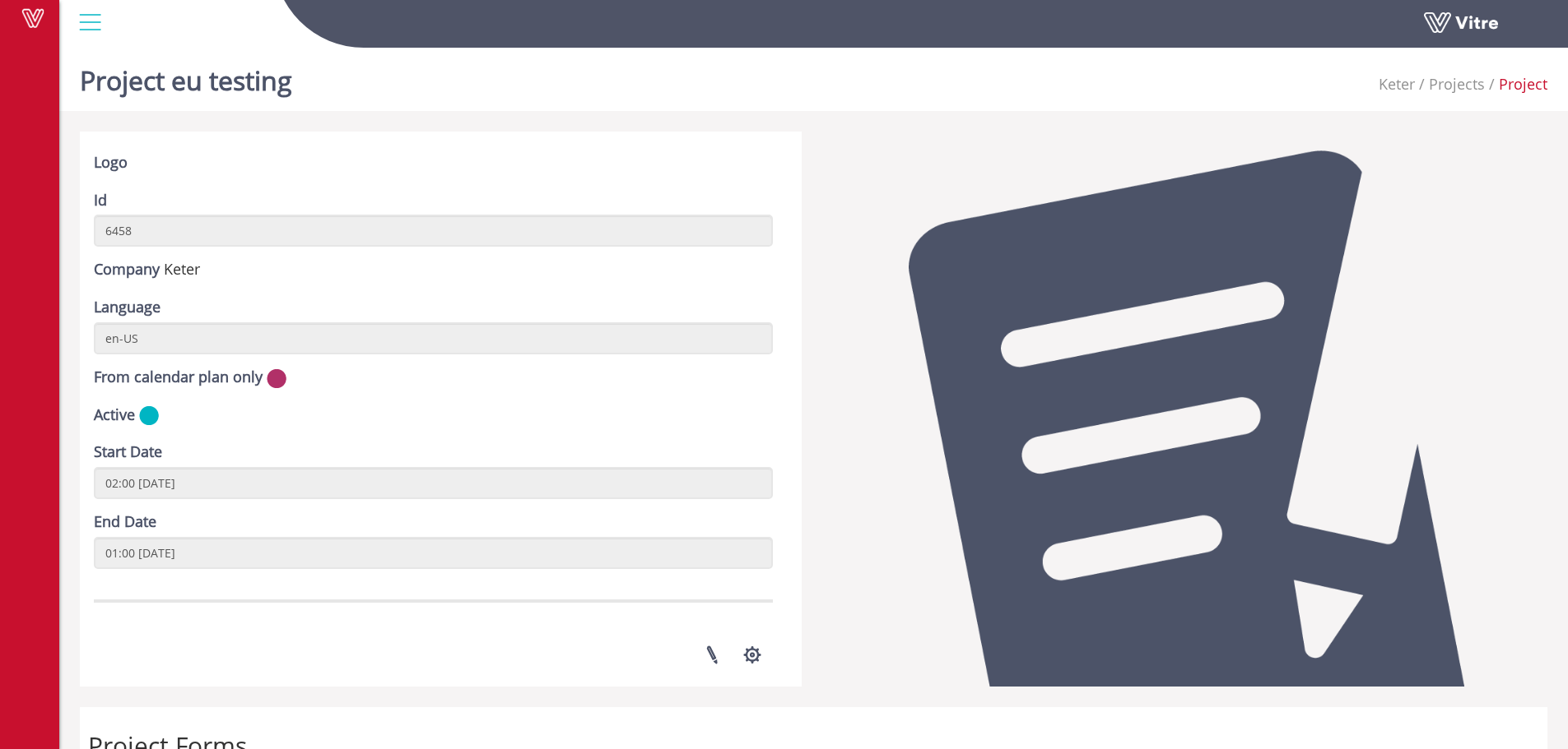
scroll to position [494, 0]
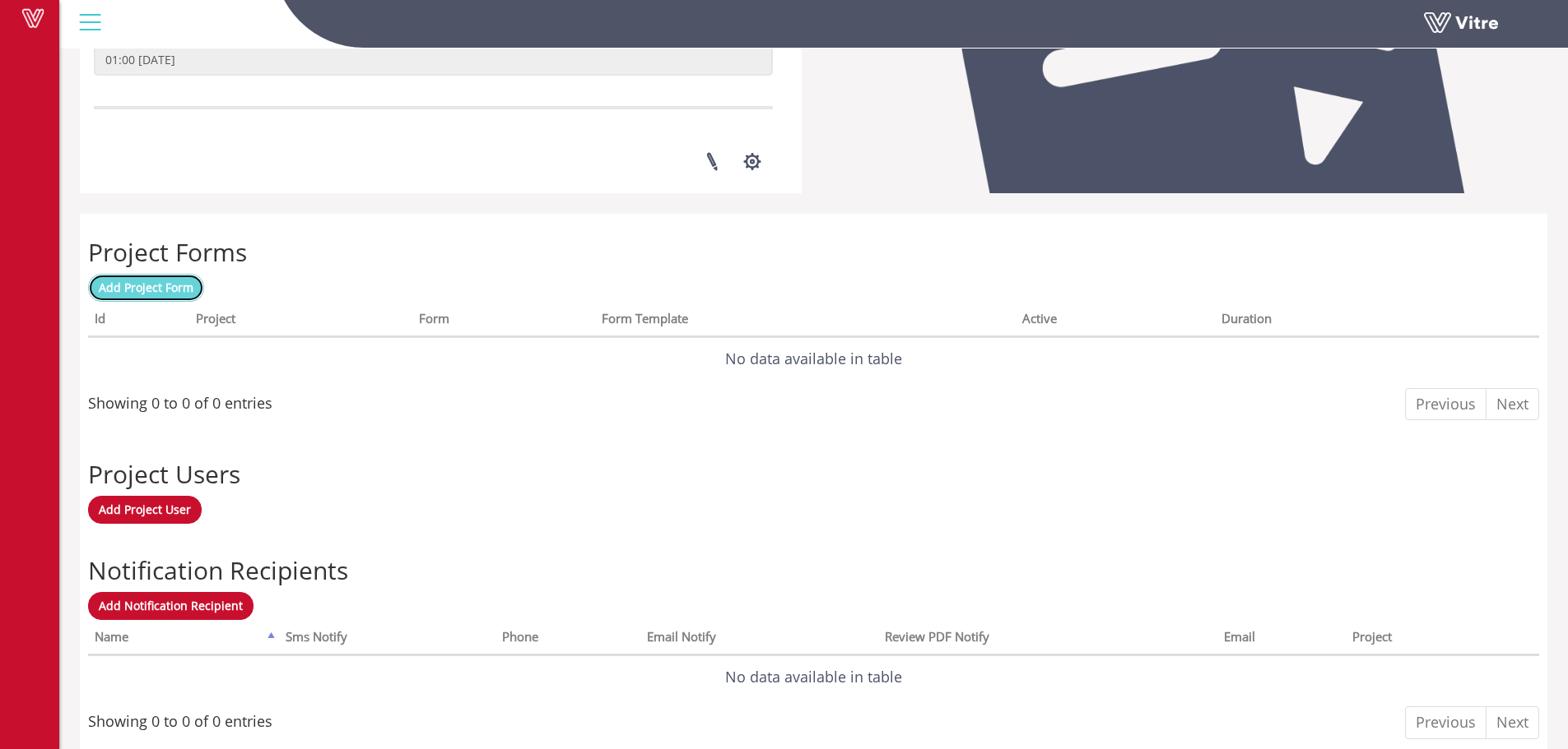
click at [171, 285] on span "Add Project Form" at bounding box center [147, 287] width 95 height 16
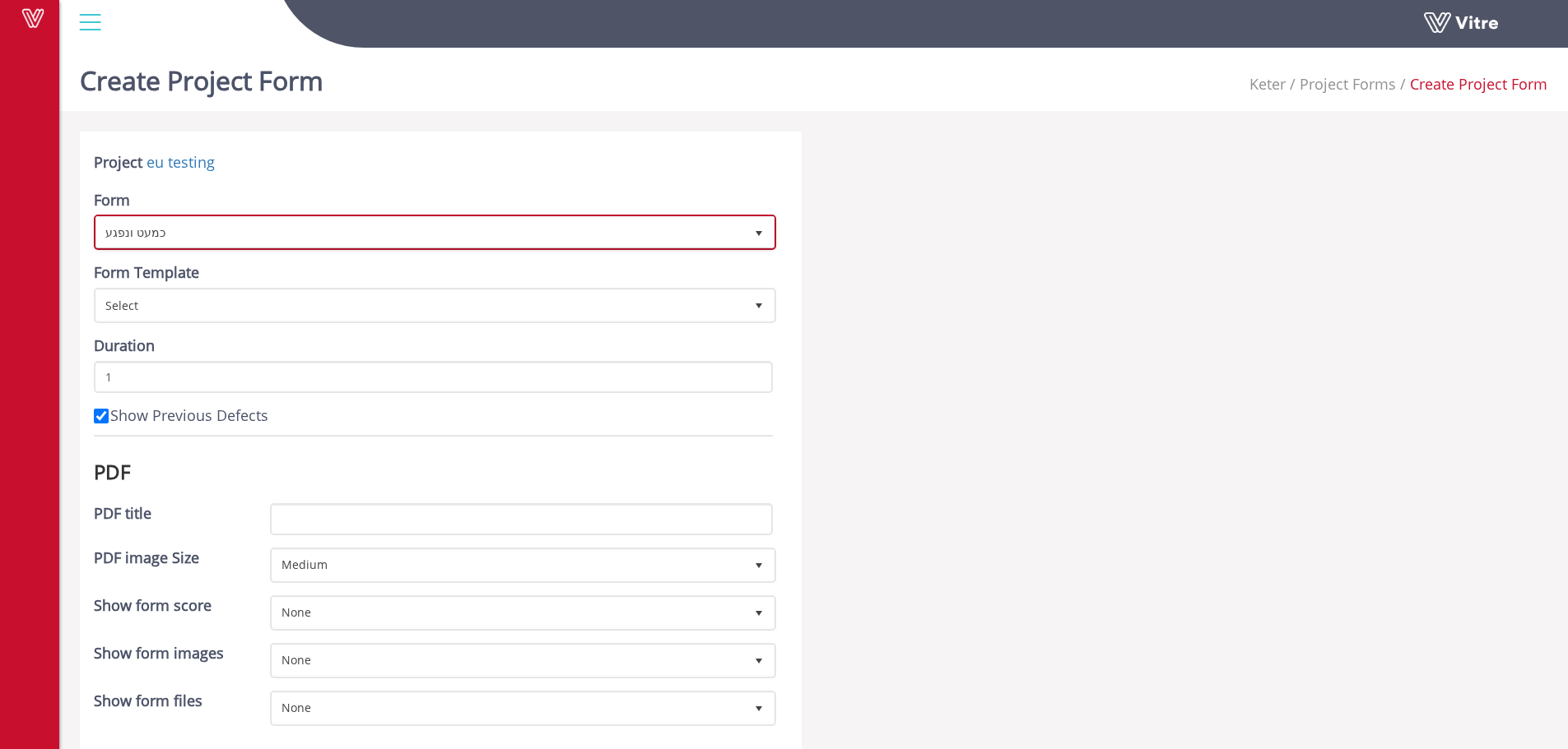
click at [284, 226] on span "כמעט ונפגע" at bounding box center [421, 232] width 648 height 30
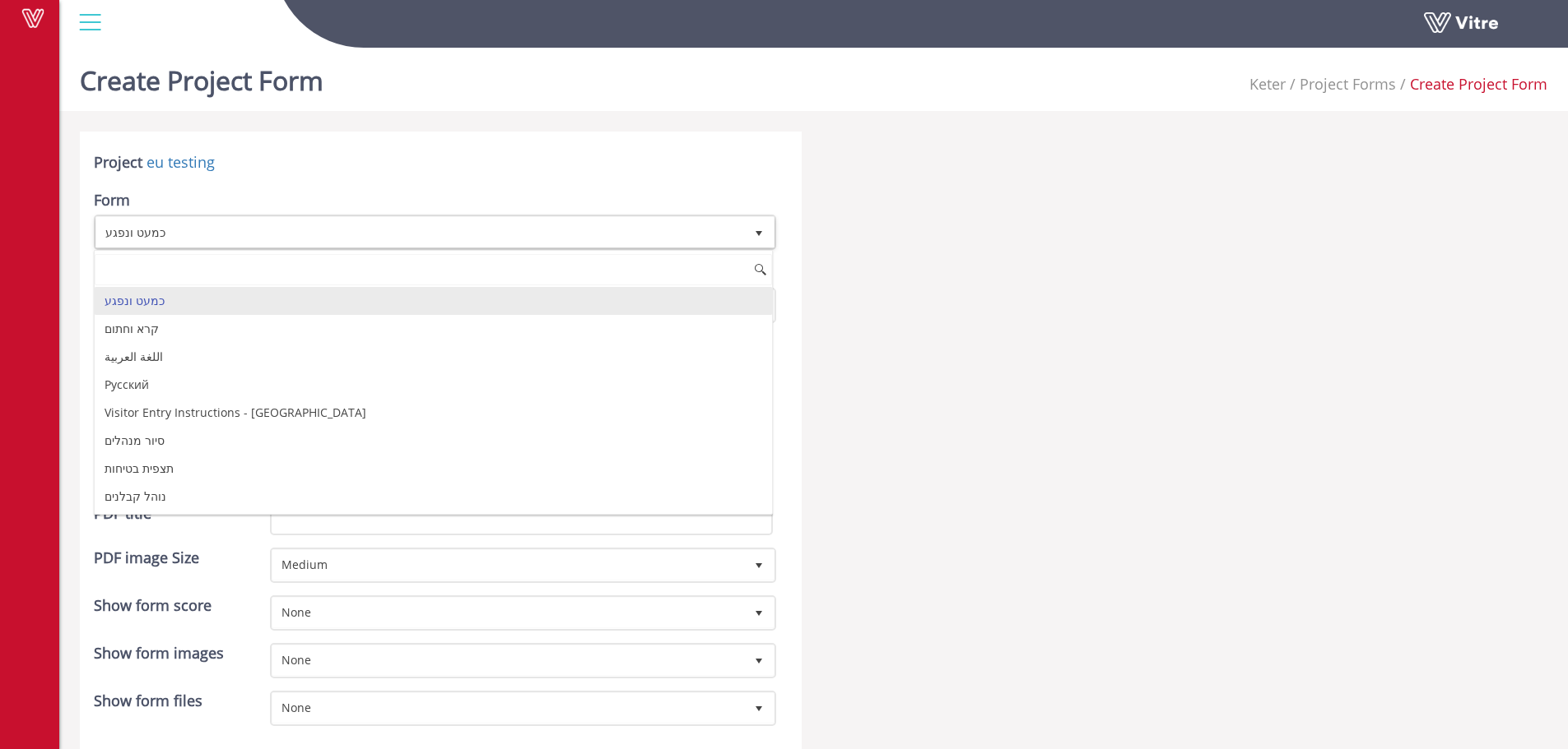
type input "t"
click at [177, 305] on li "PTW-EU-sample" at bounding box center [433, 301] width 677 height 28
type input "pt"
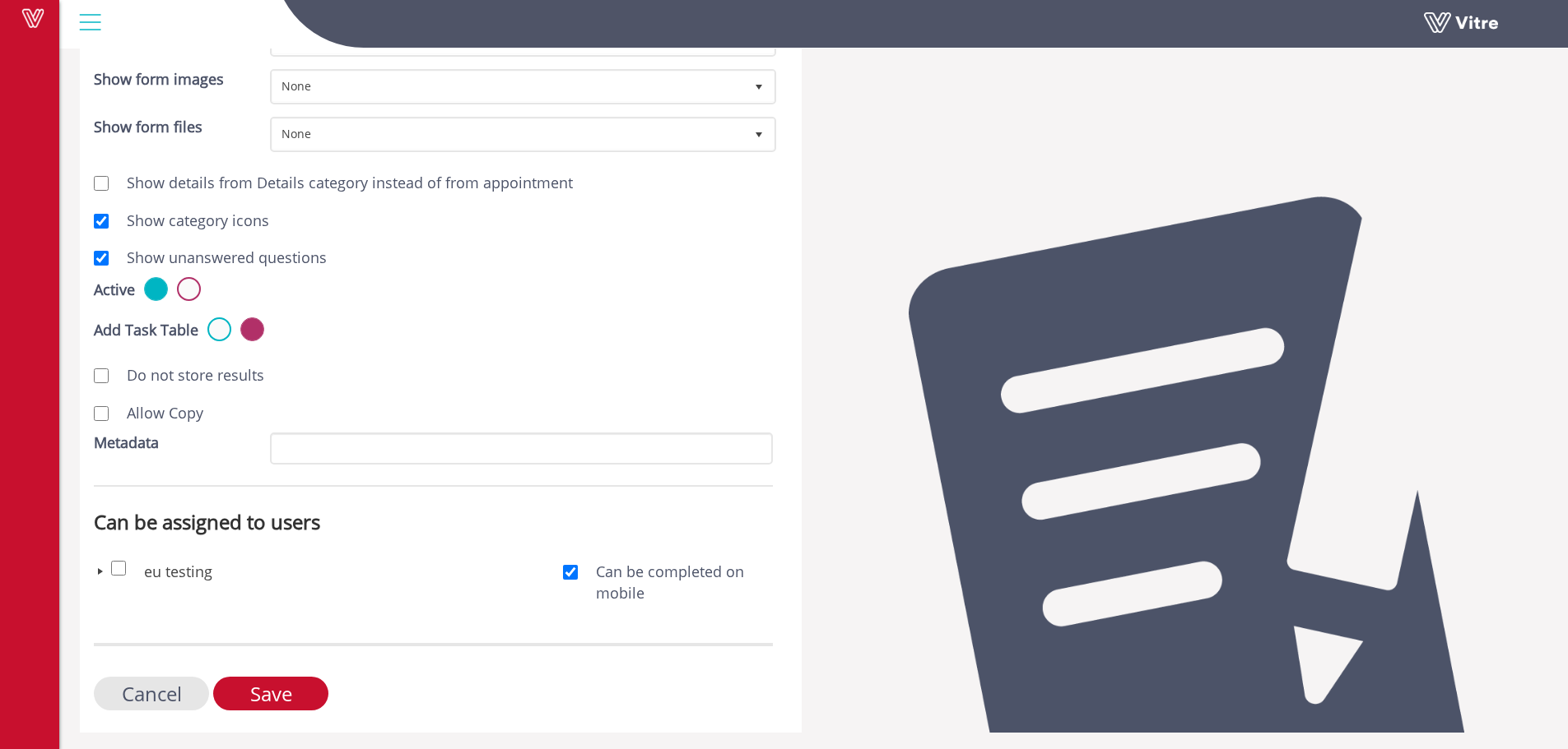
scroll to position [578, 0]
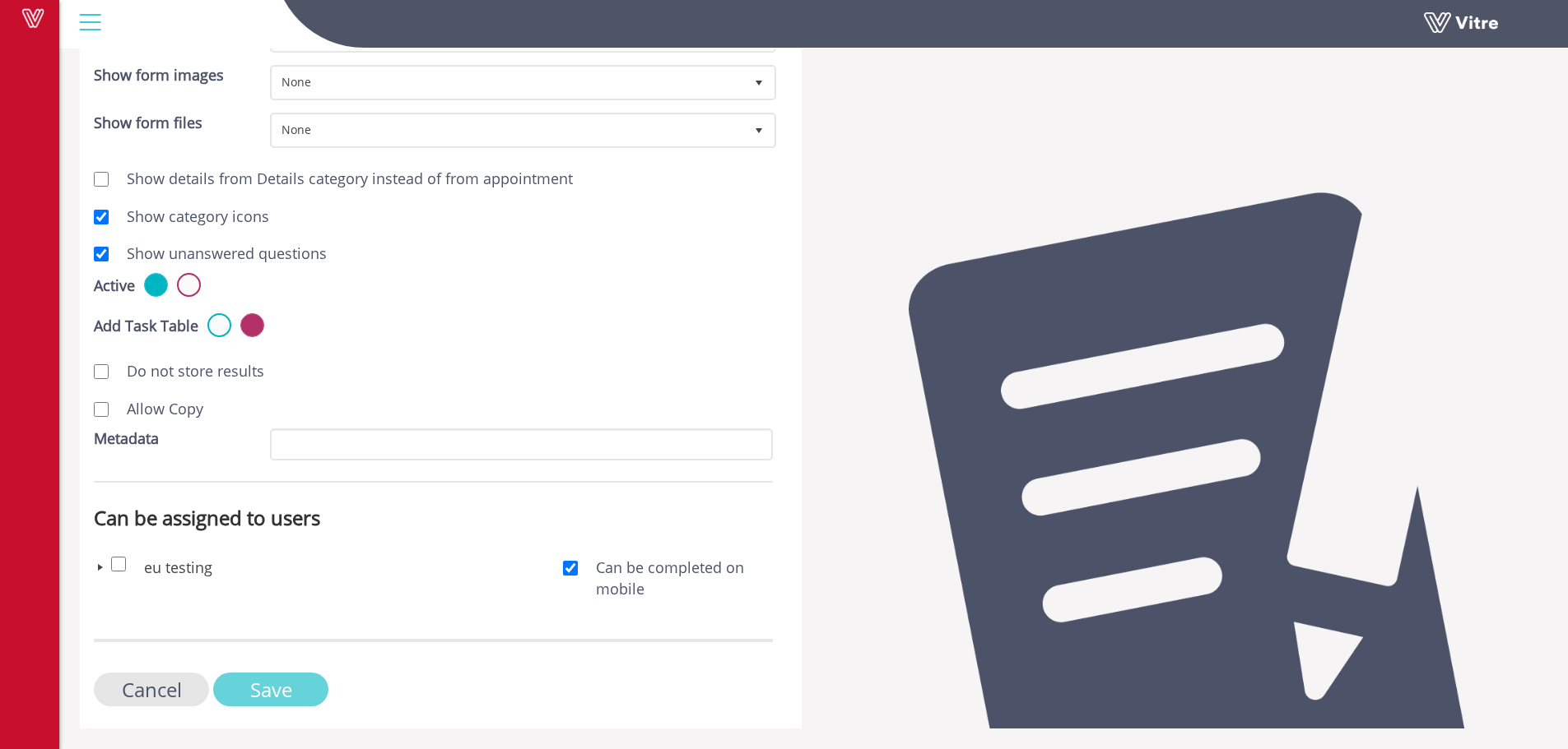
click at [289, 693] on input "Save" at bounding box center [271, 689] width 115 height 34
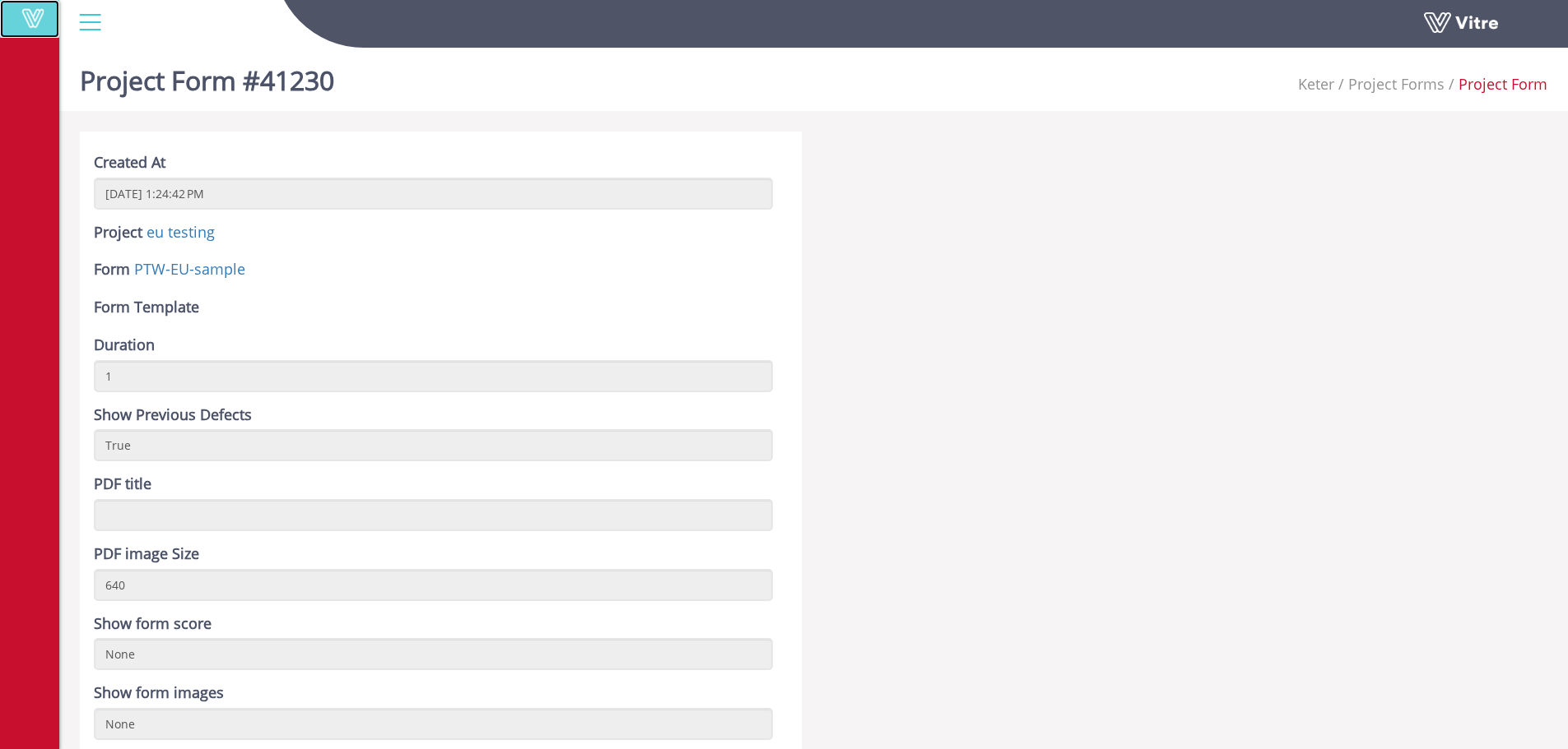
click at [27, 23] on span at bounding box center [32, 18] width 41 height 20
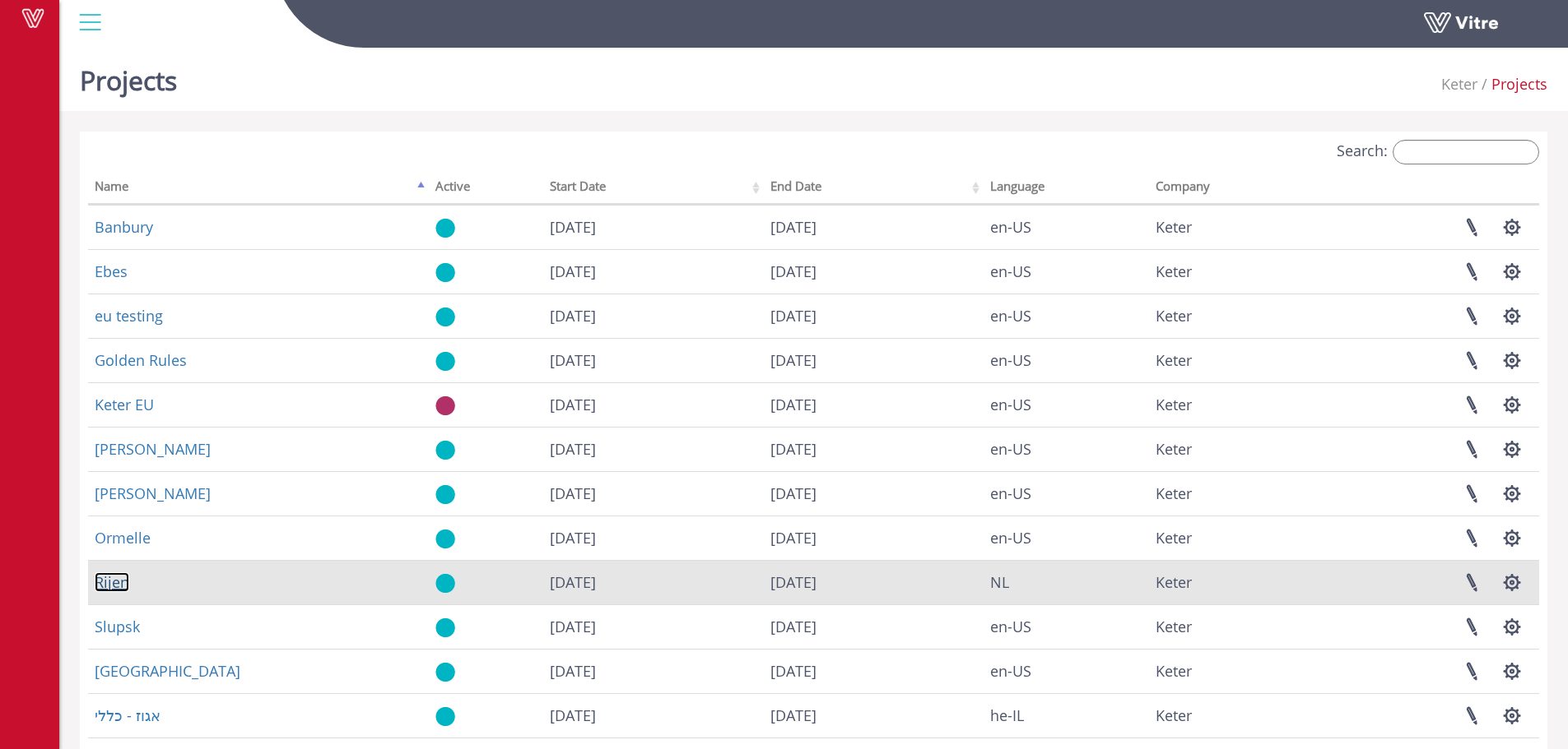
click at [120, 578] on link "Rijen" at bounding box center [112, 583] width 35 height 20
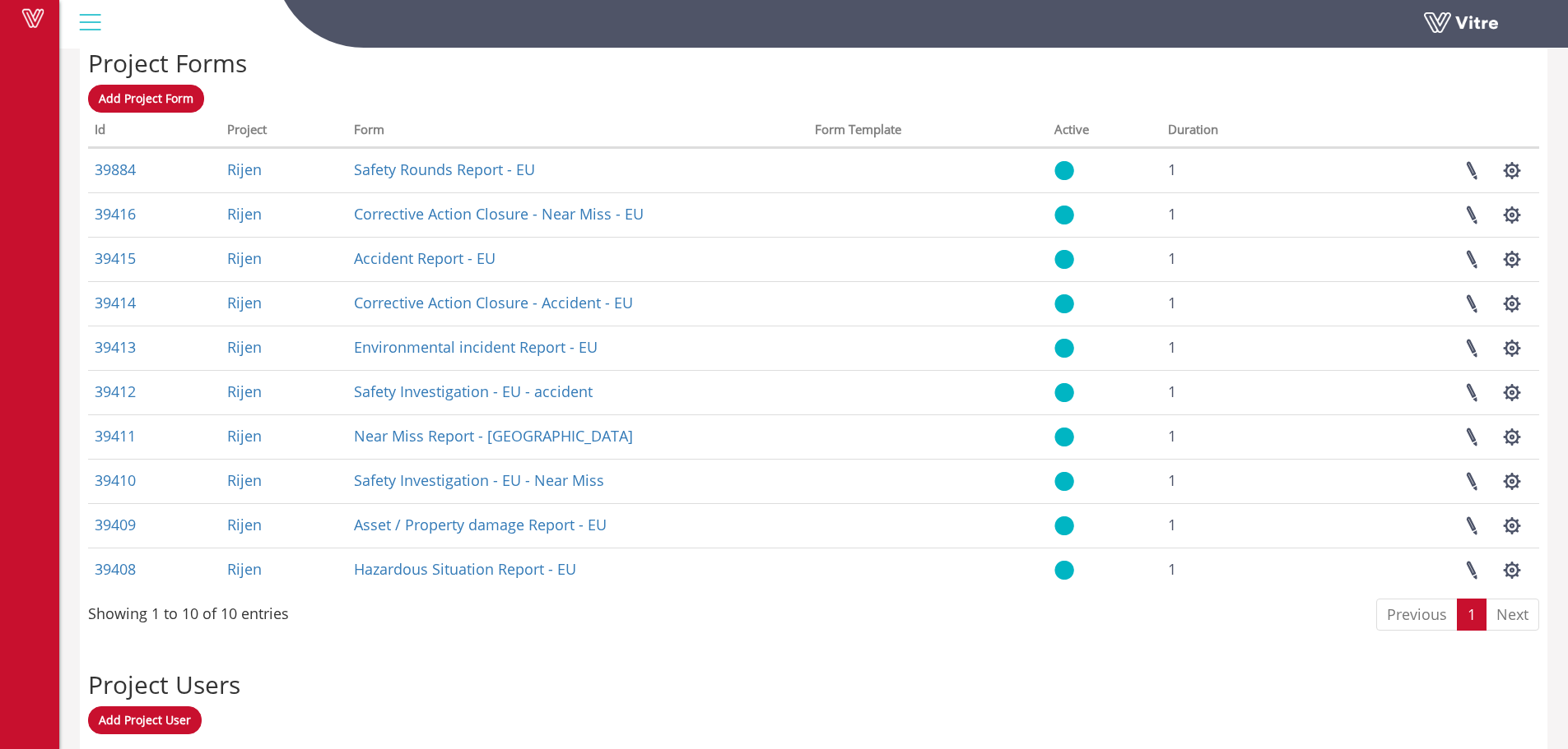
scroll to position [687, 0]
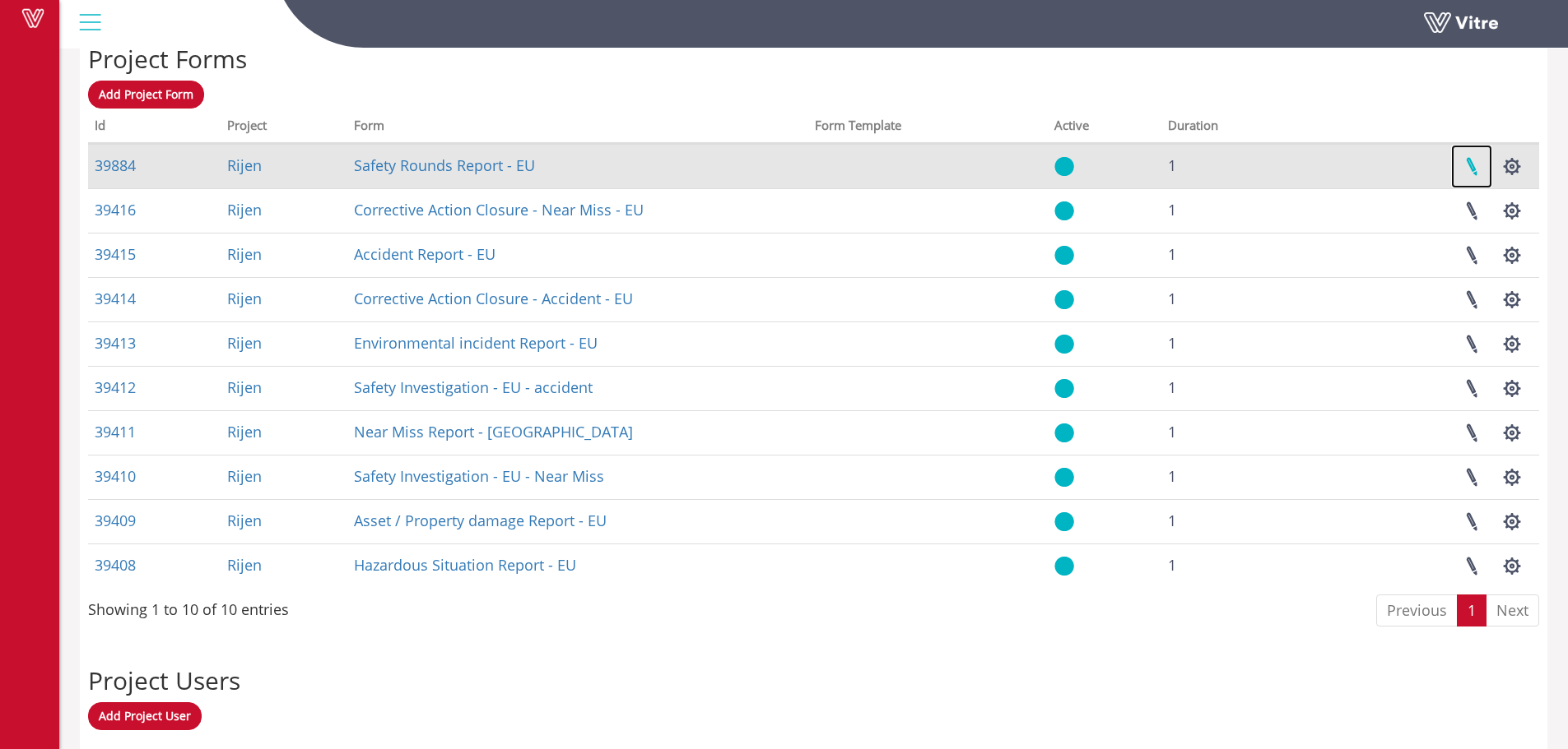
click at [1472, 164] on link at bounding box center [1471, 166] width 41 height 43
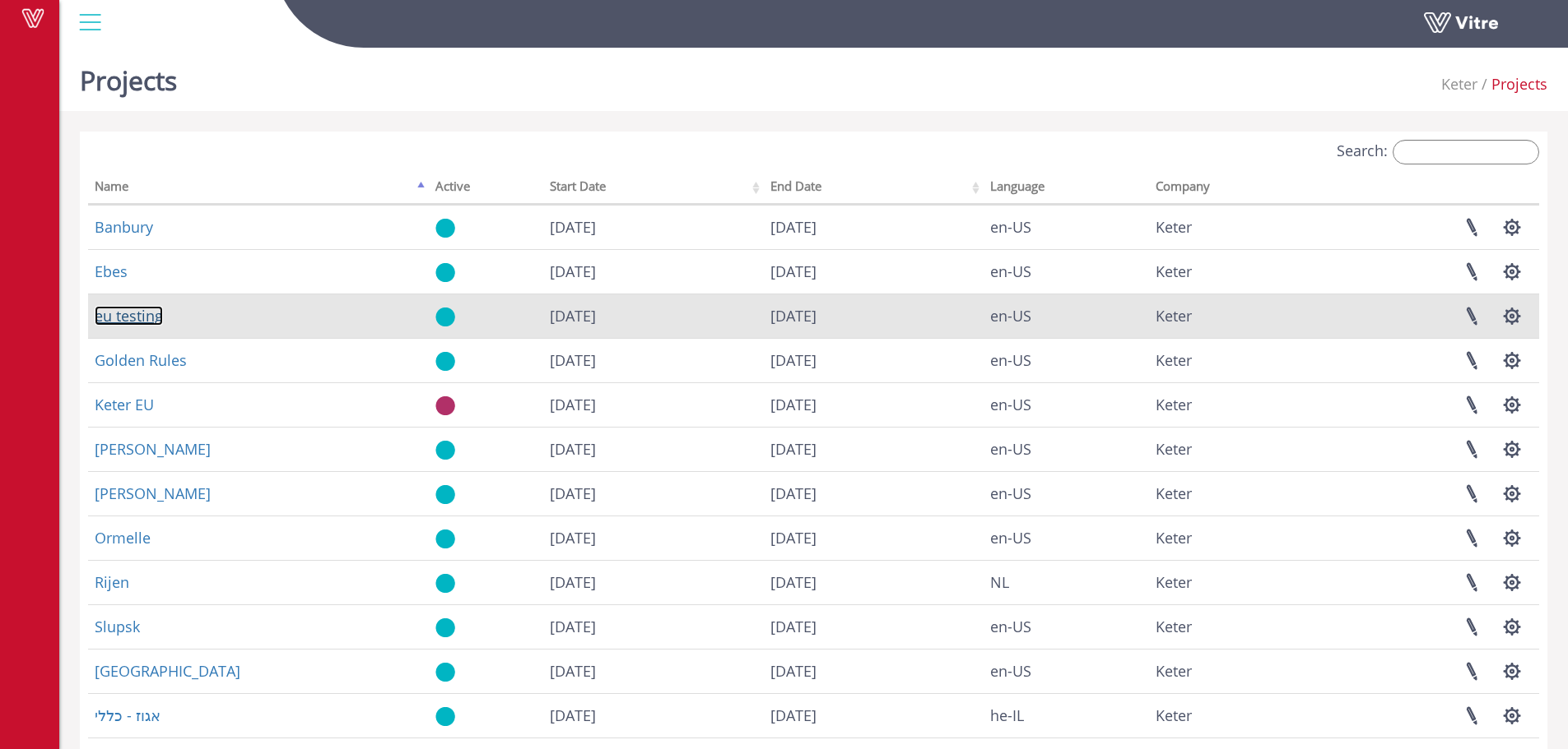
click at [142, 319] on link "eu testing" at bounding box center [129, 316] width 68 height 20
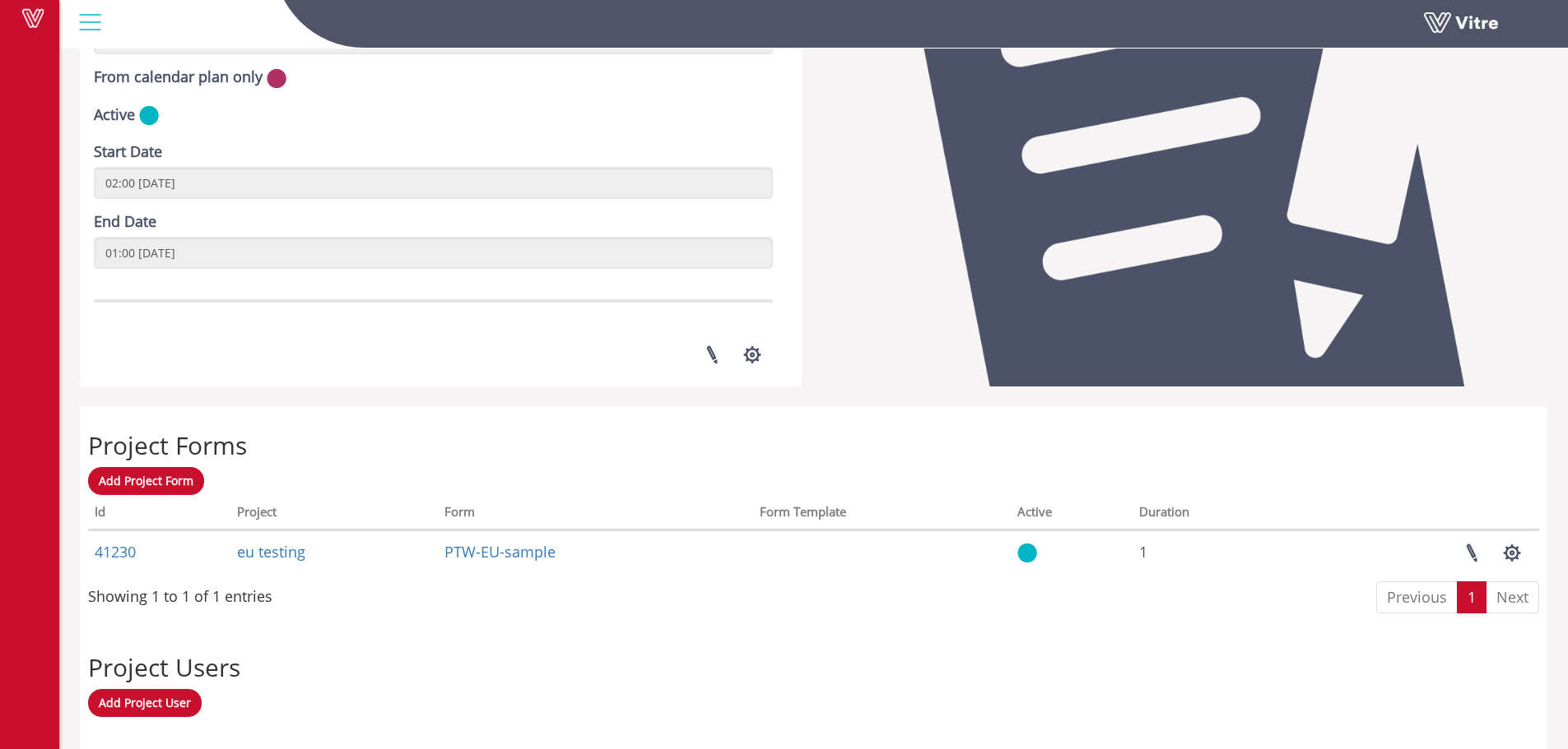
scroll to position [494, 0]
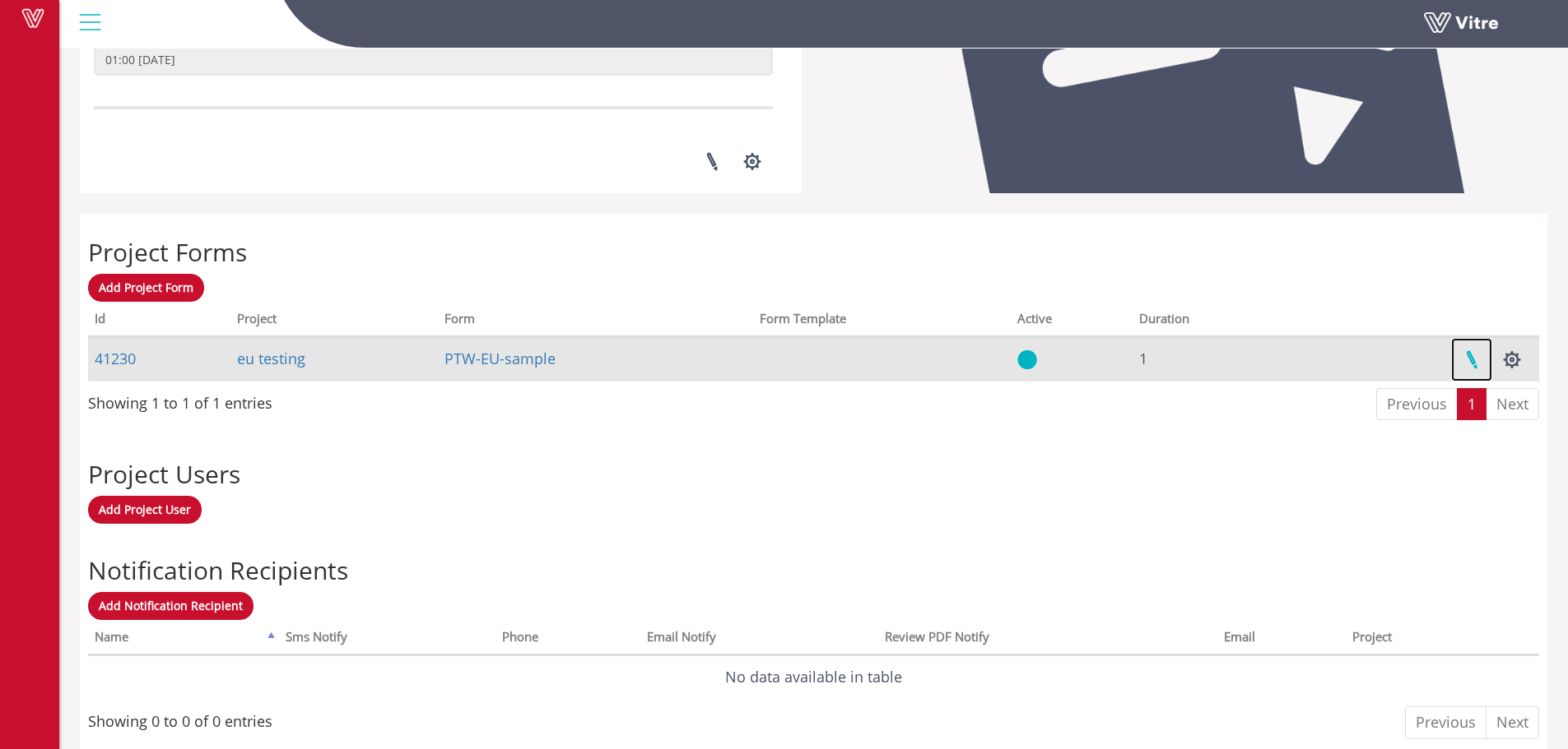
click at [1466, 360] on link at bounding box center [1471, 360] width 41 height 43
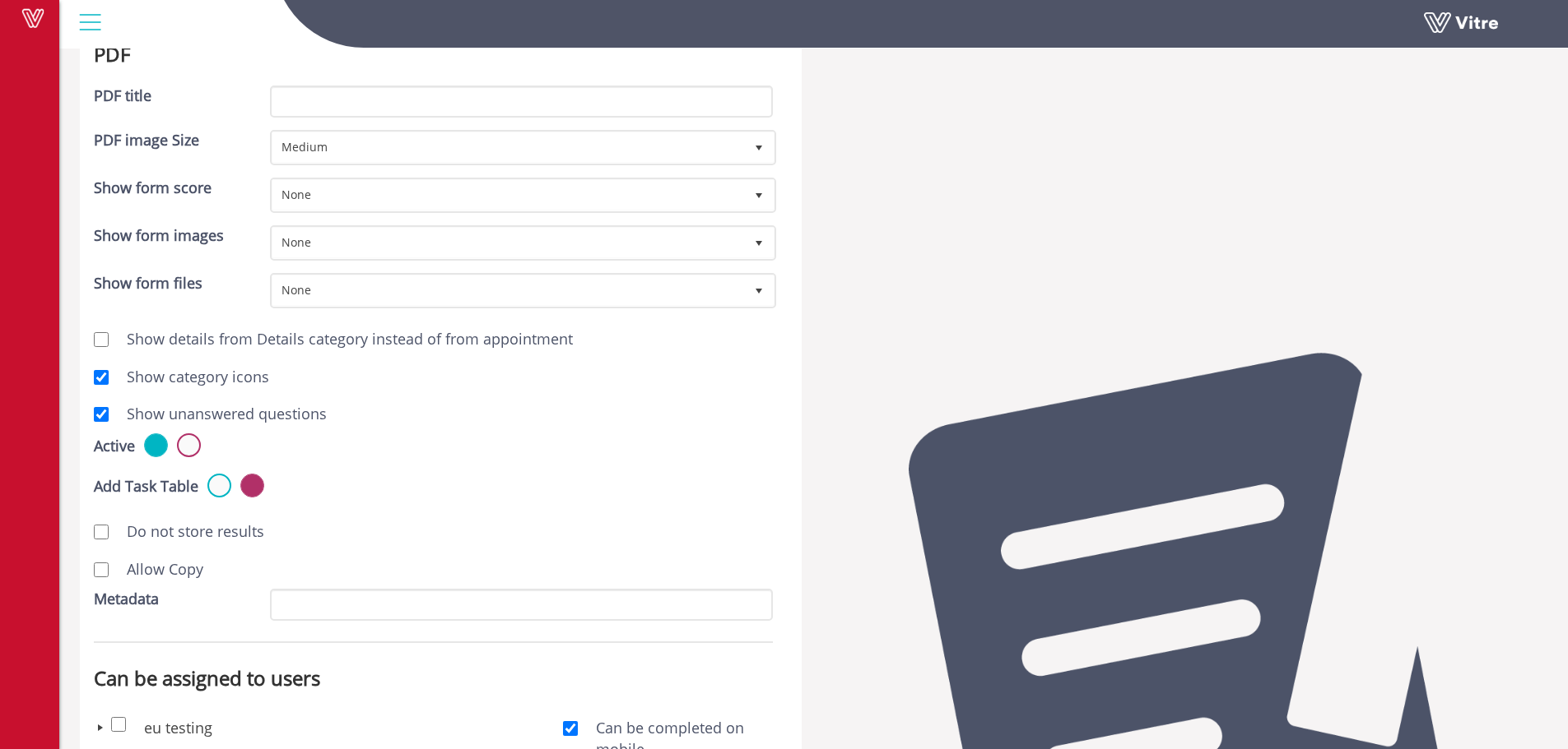
scroll to position [543, 0]
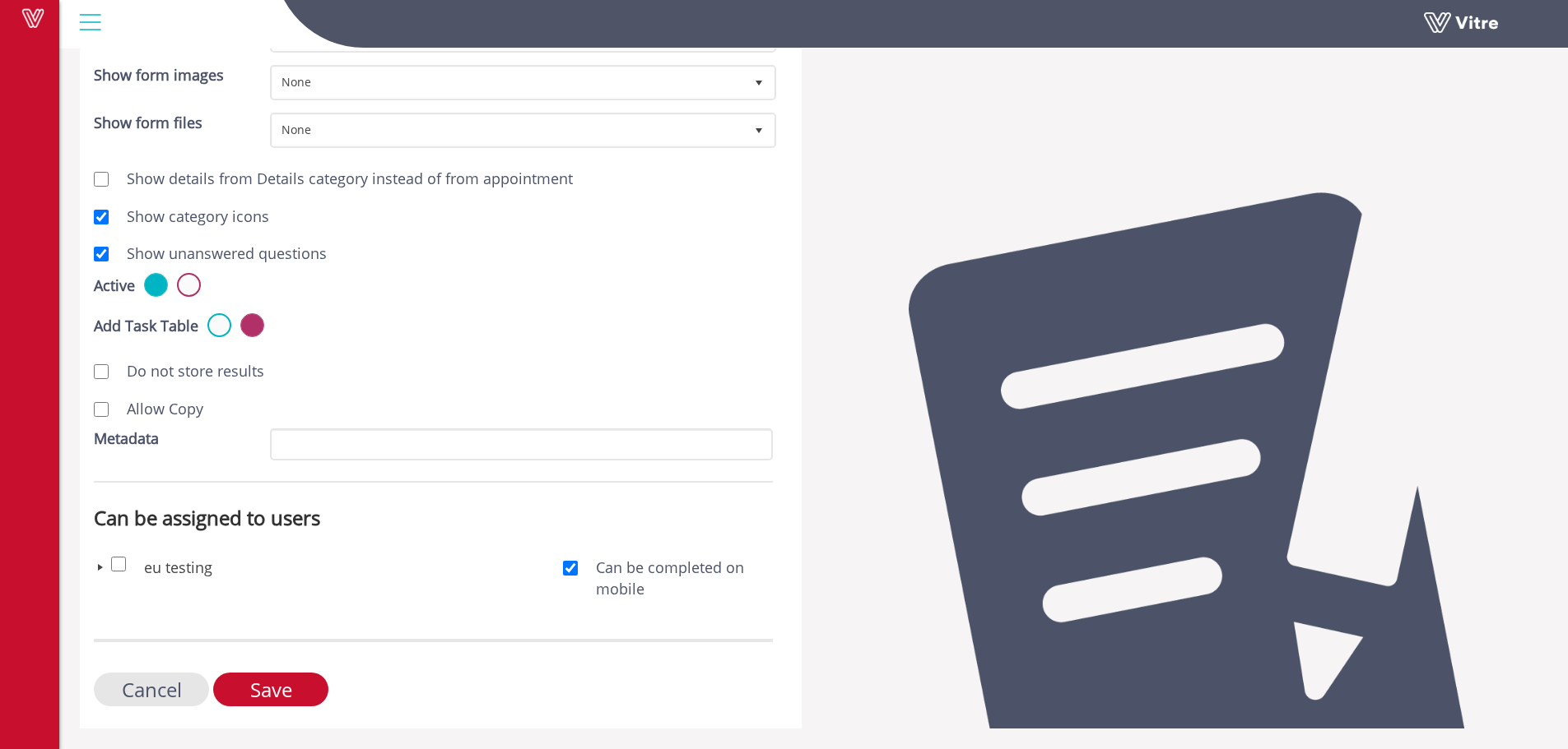
click at [126, 414] on label "Allow Copy" at bounding box center [157, 409] width 93 height 22
click at [108, 414] on input "Allow Copy" at bounding box center [102, 409] width 15 height 15
checkbox input "true"
click at [284, 677] on input "Save" at bounding box center [271, 689] width 115 height 34
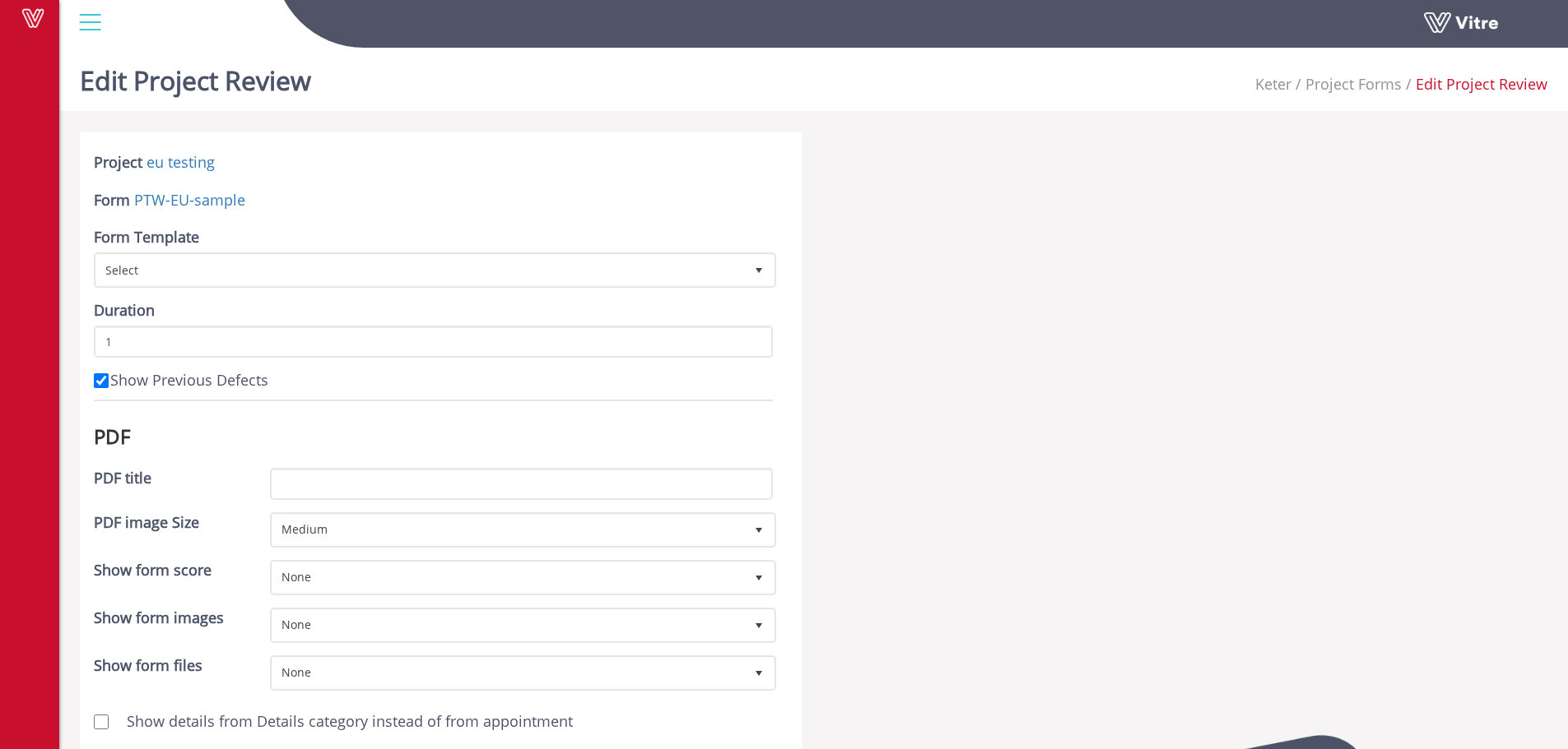
scroll to position [543, 0]
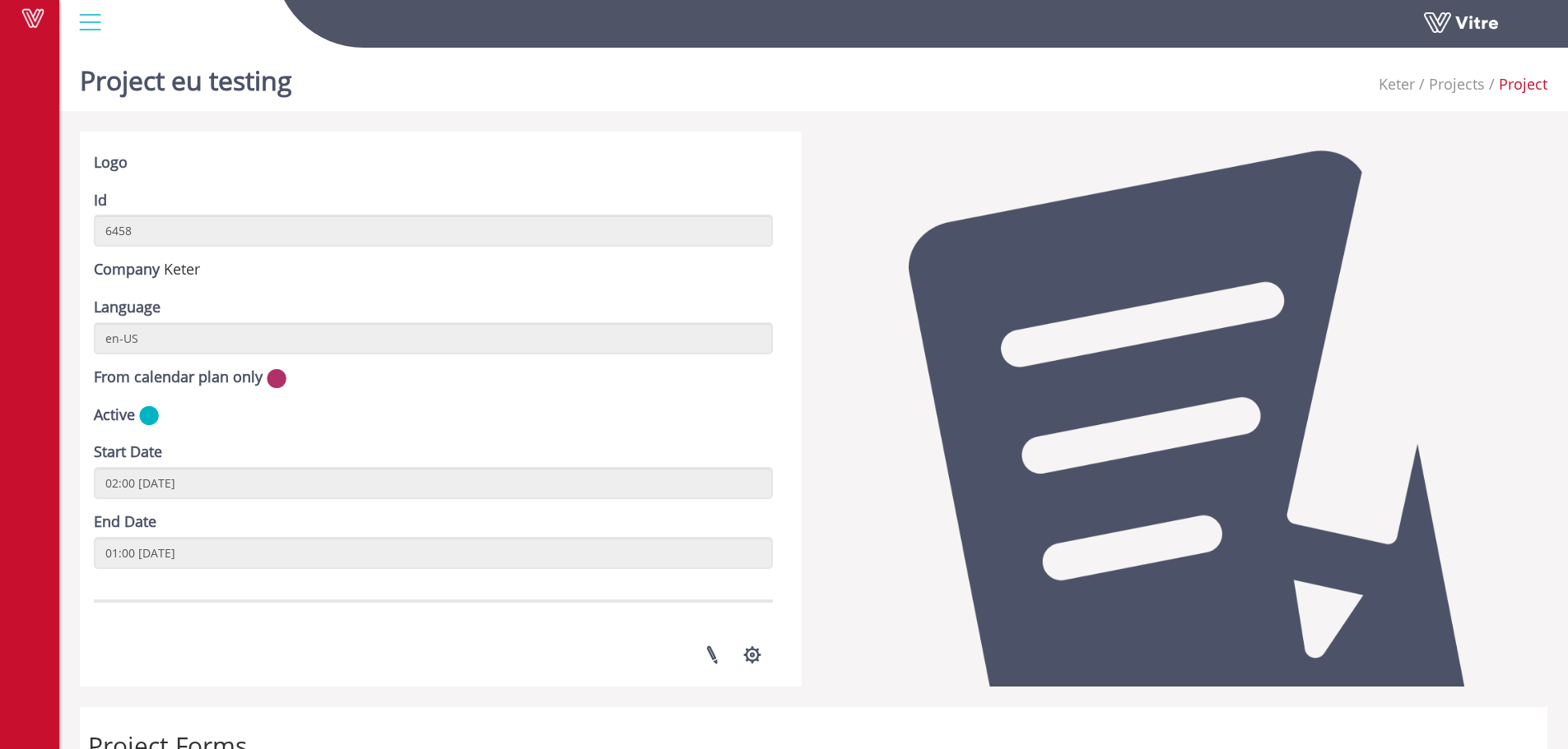
scroll to position [494, 0]
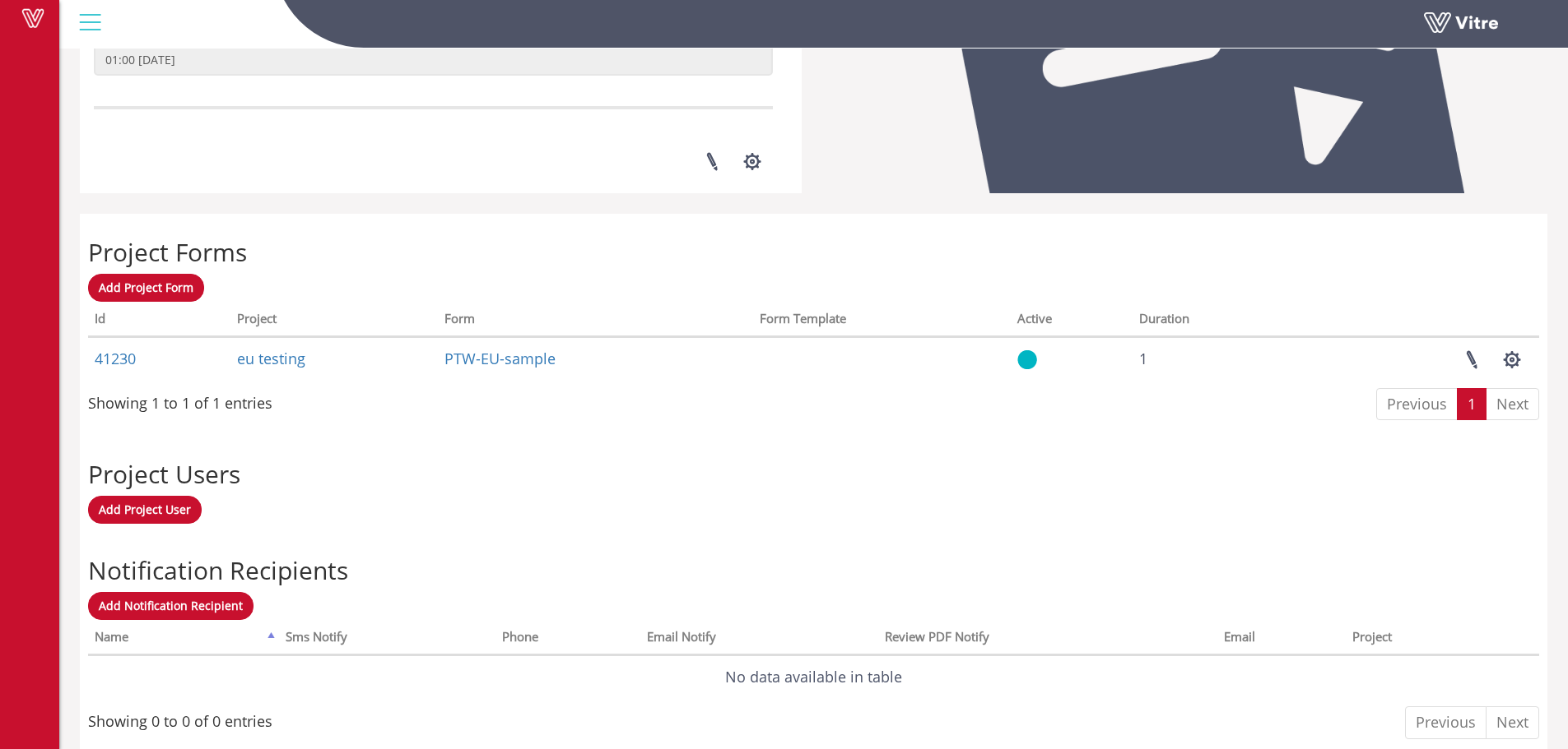
click at [1104, 498] on div "Add Project User" at bounding box center [814, 510] width 1451 height 28
click at [42, 22] on span at bounding box center [32, 18] width 41 height 20
